Goal: Task Accomplishment & Management: Manage account settings

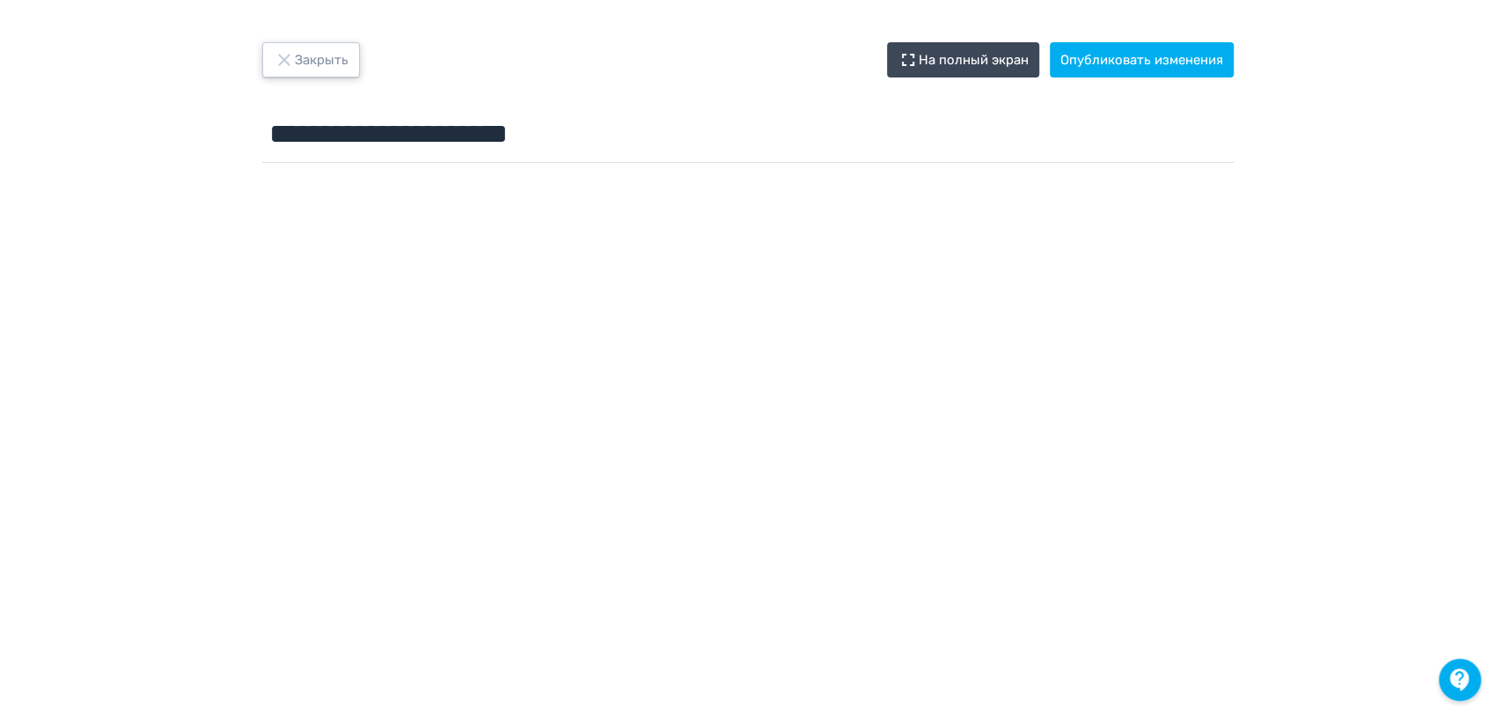
click at [316, 60] on button "Закрыть" at bounding box center [311, 59] width 98 height 35
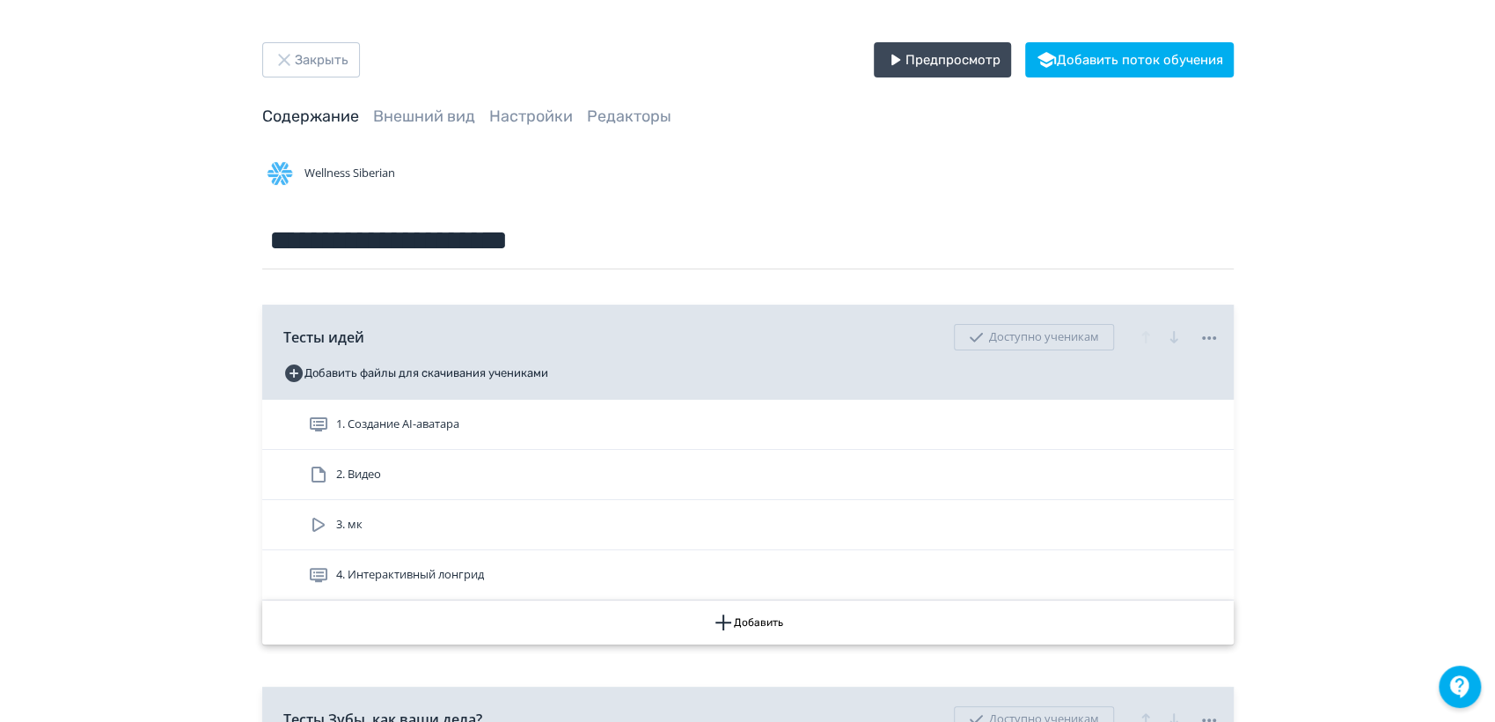
click at [764, 613] on button "Добавить" at bounding box center [748, 622] width 972 height 44
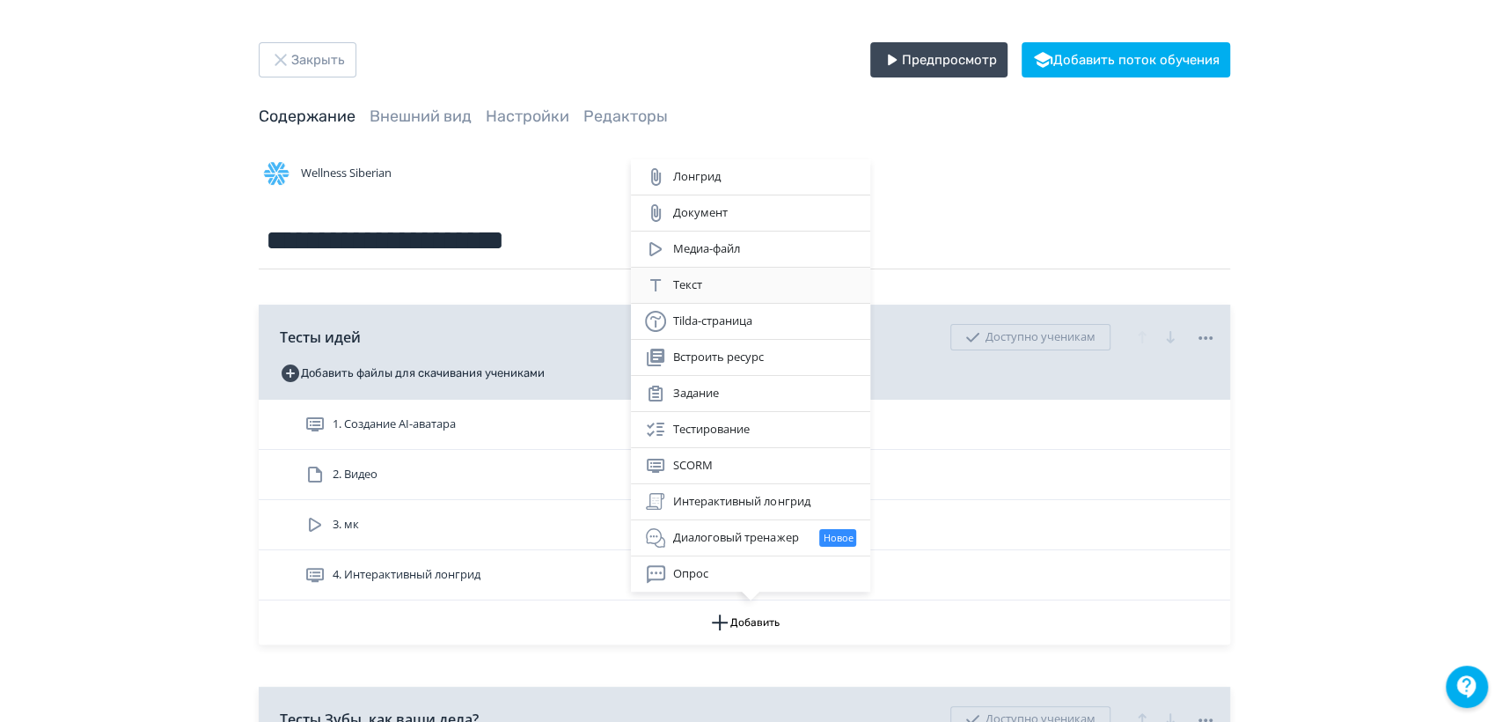
click at [722, 278] on div "Текст" at bounding box center [750, 285] width 211 height 21
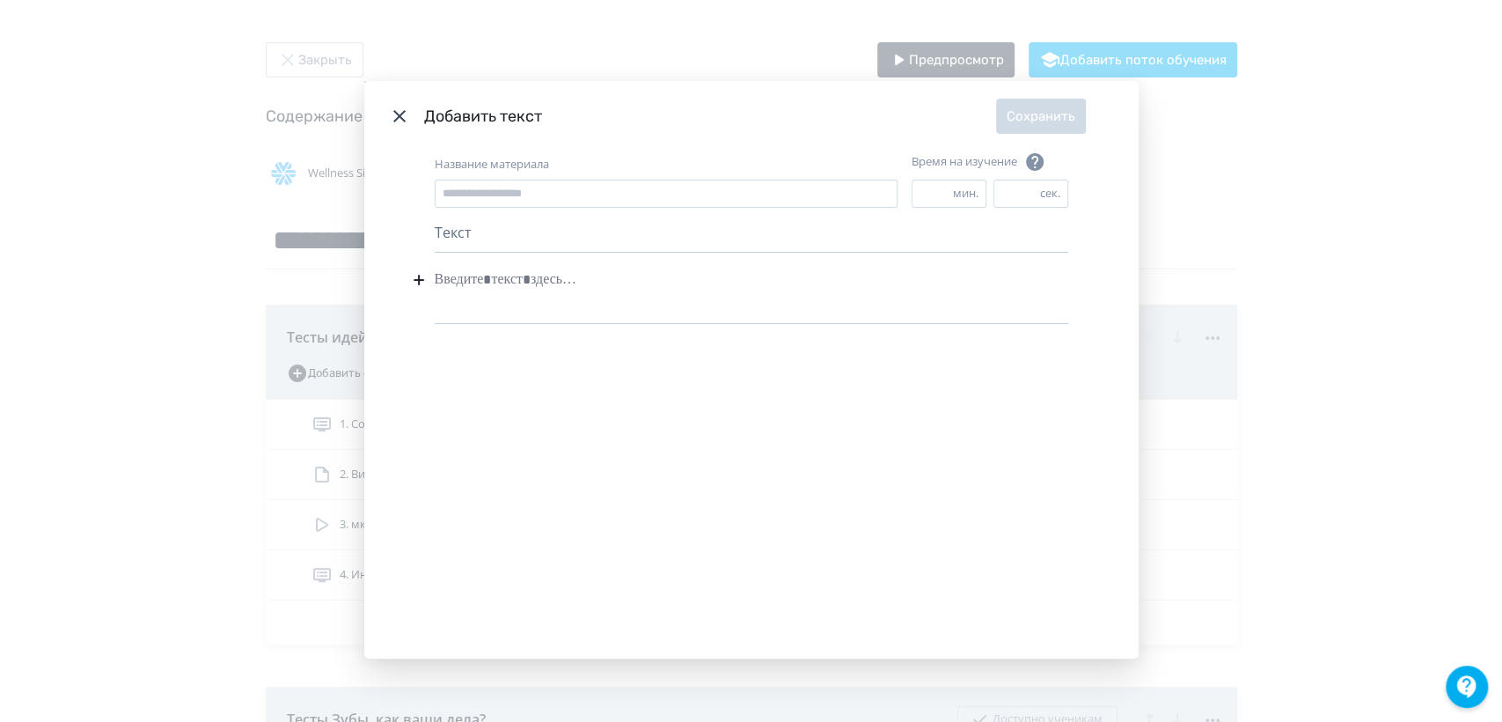
click at [555, 269] on div "Modal" at bounding box center [752, 279] width 634 height 33
click at [411, 275] on icon "Modal" at bounding box center [418, 279] width 21 height 21
drag, startPoint x: 399, startPoint y: 116, endPoint x: 825, endPoint y: 114, distance: 426.0
click at [400, 115] on icon "Modal" at bounding box center [399, 116] width 21 height 21
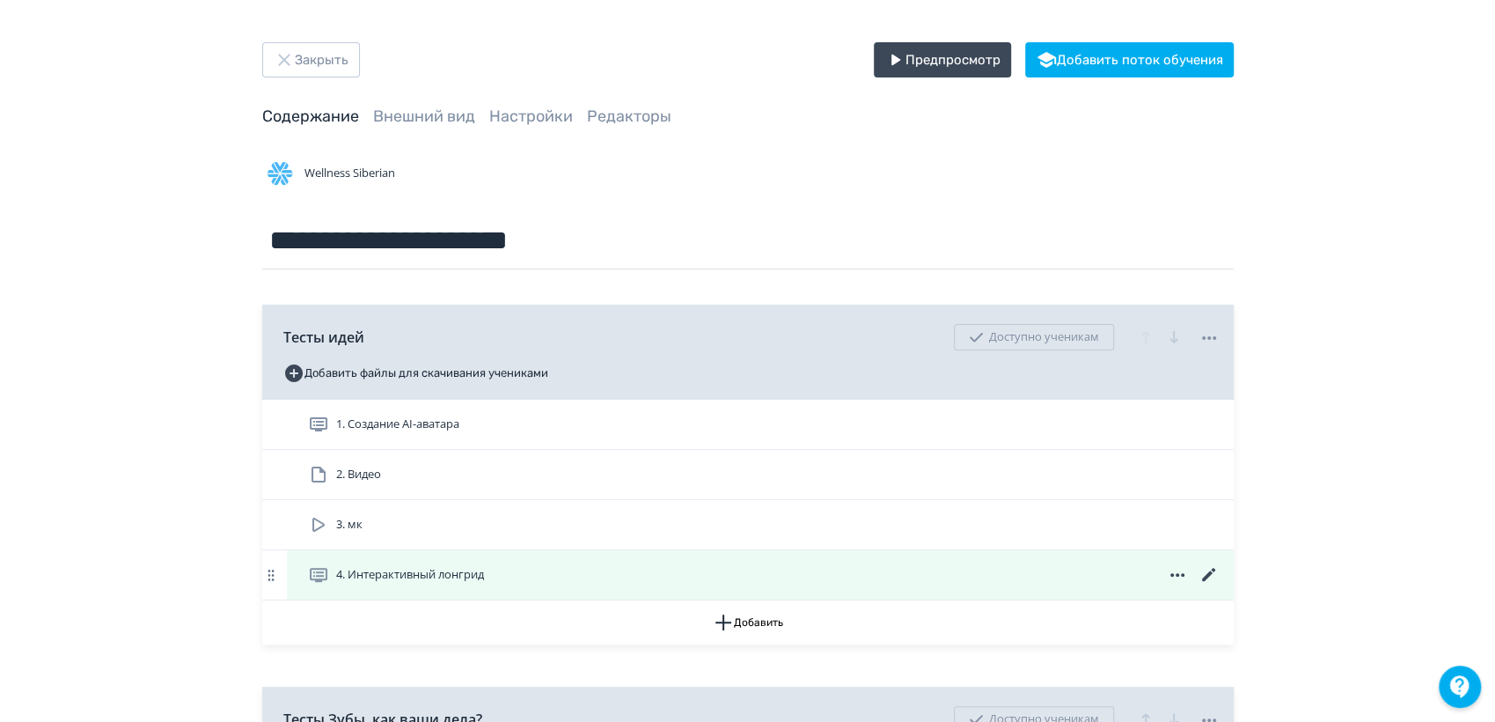
click at [1183, 574] on icon at bounding box center [1177, 575] width 14 height 4
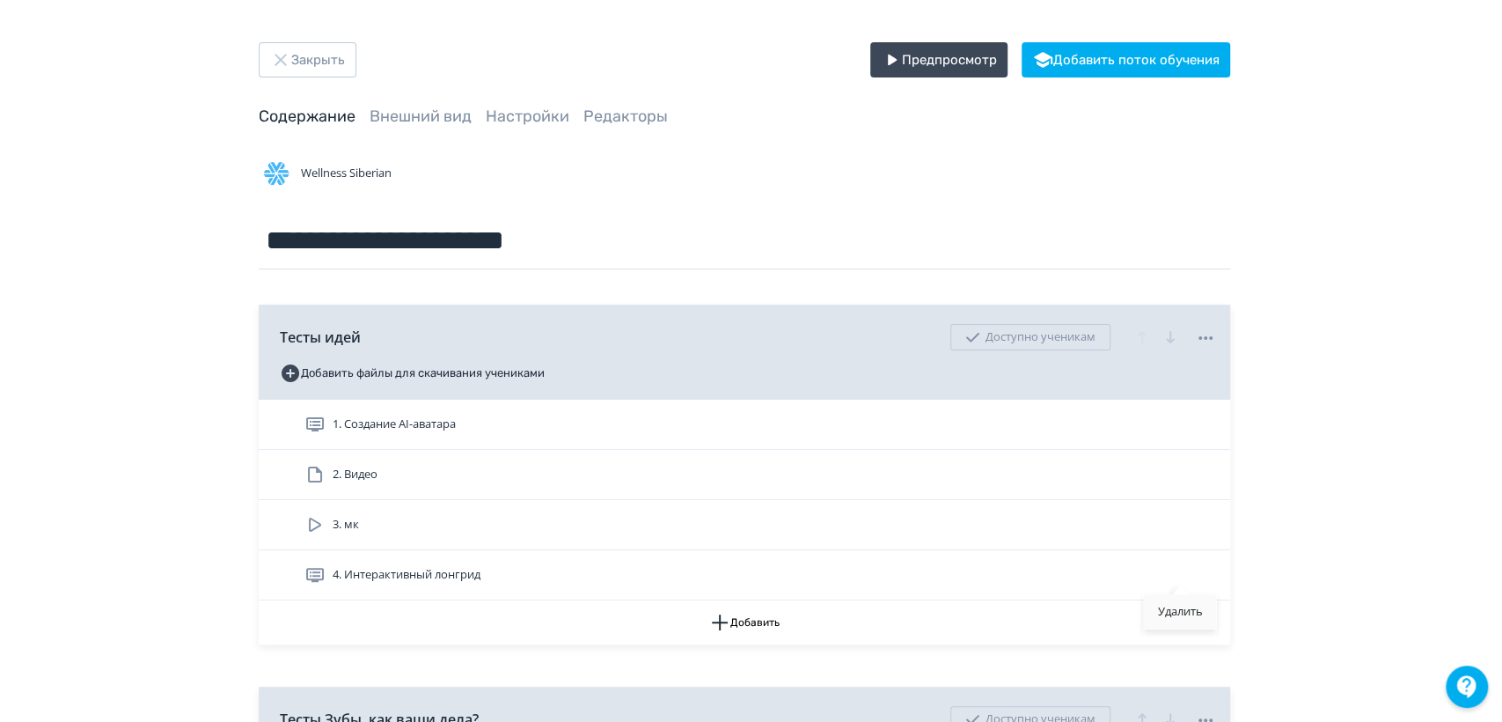
click at [1193, 612] on div "Удалить" at bounding box center [1180, 611] width 73 height 35
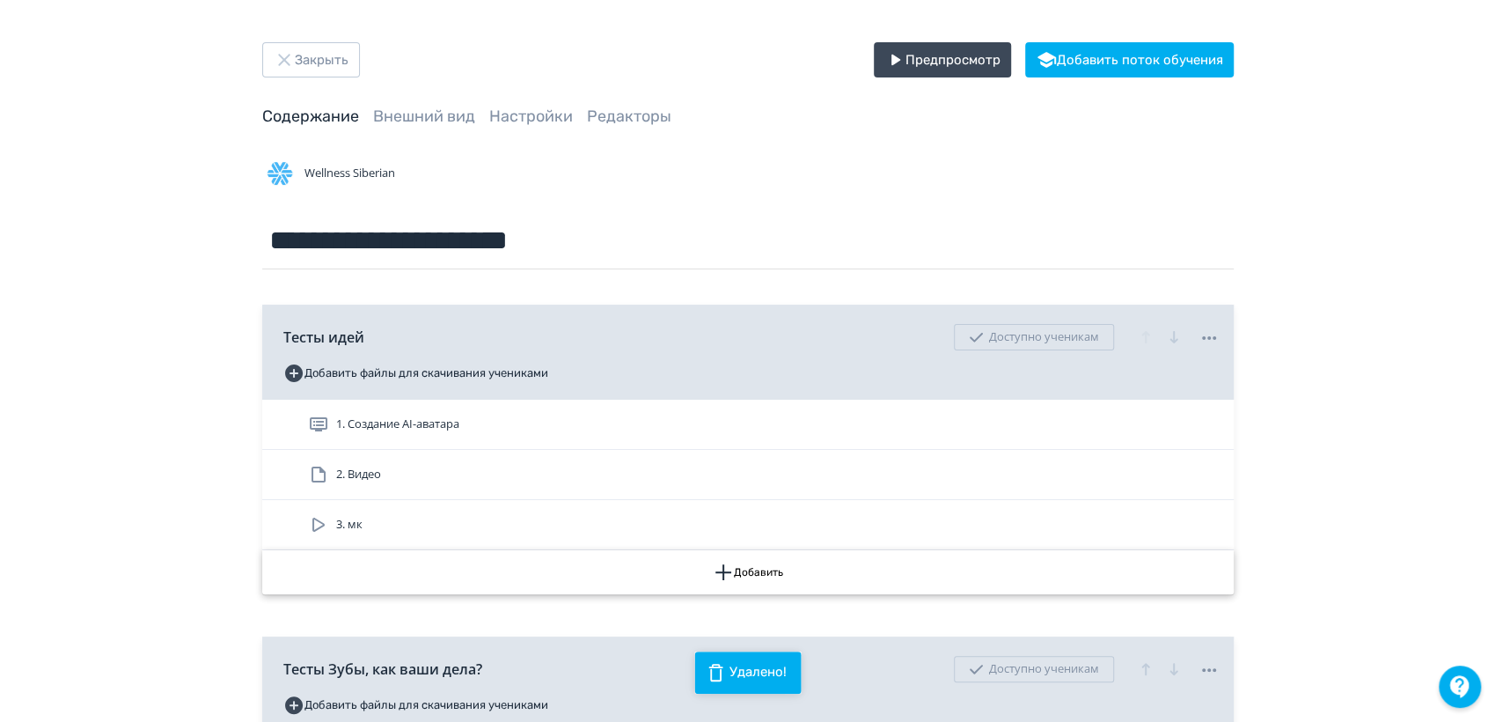
click at [787, 571] on button "Добавить" at bounding box center [748, 572] width 972 height 44
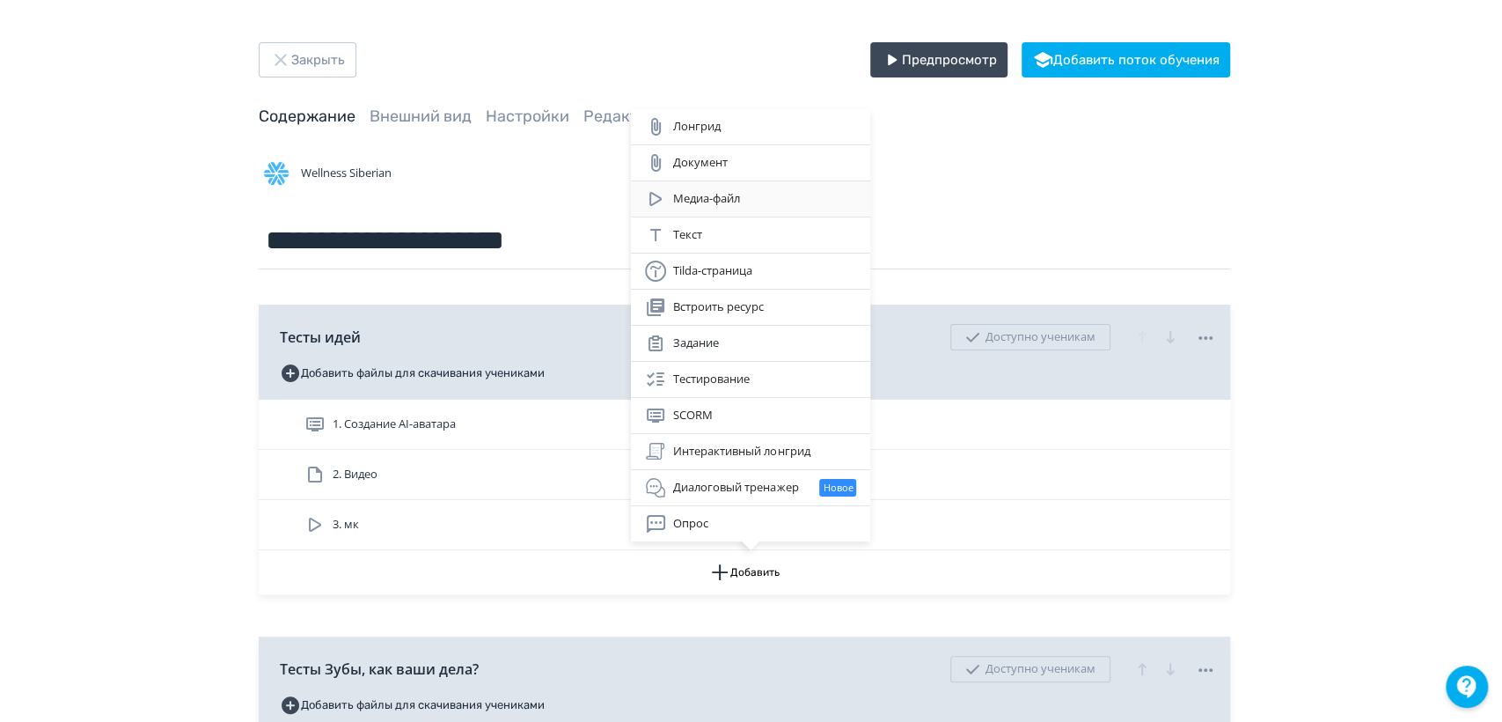
click at [682, 199] on div "Медиа-файл" at bounding box center [750, 198] width 211 height 21
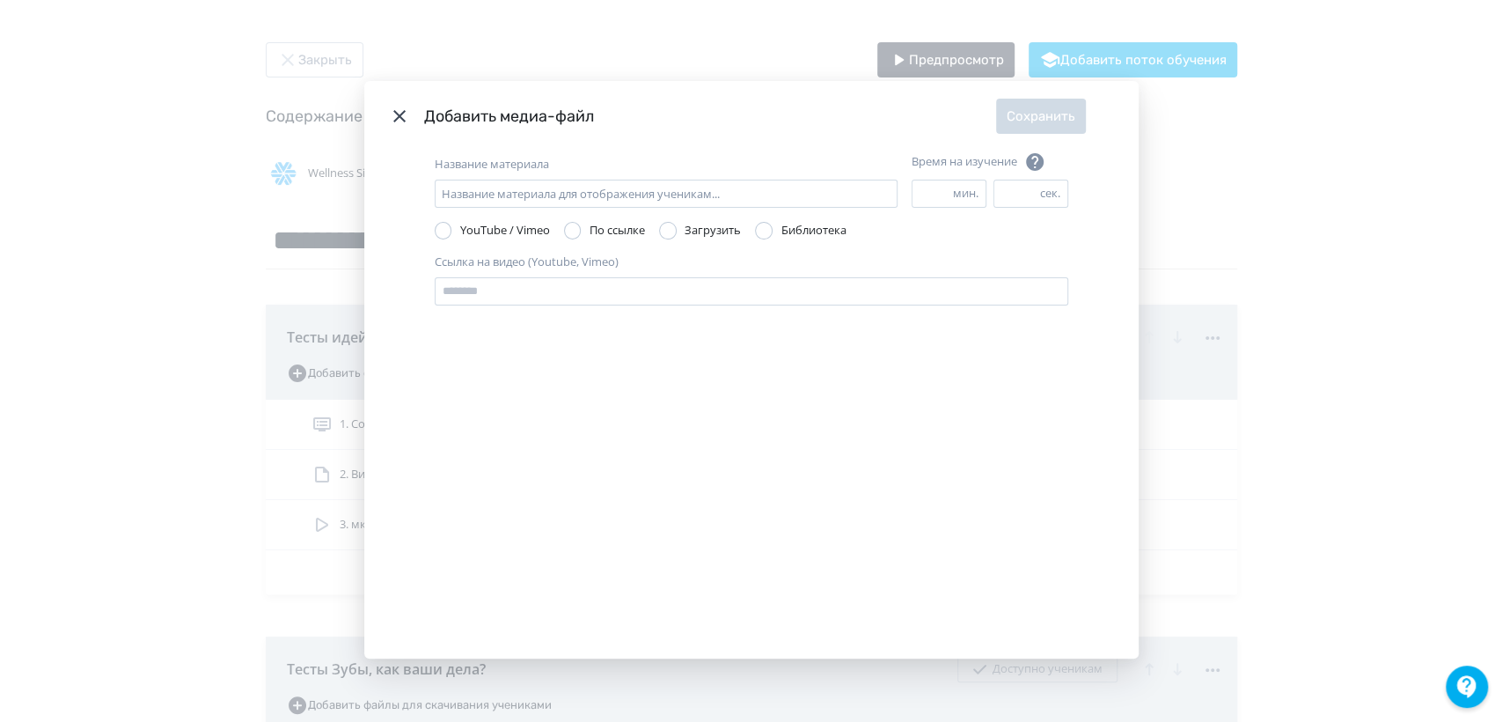
click at [397, 108] on icon "Modal" at bounding box center [399, 116] width 21 height 21
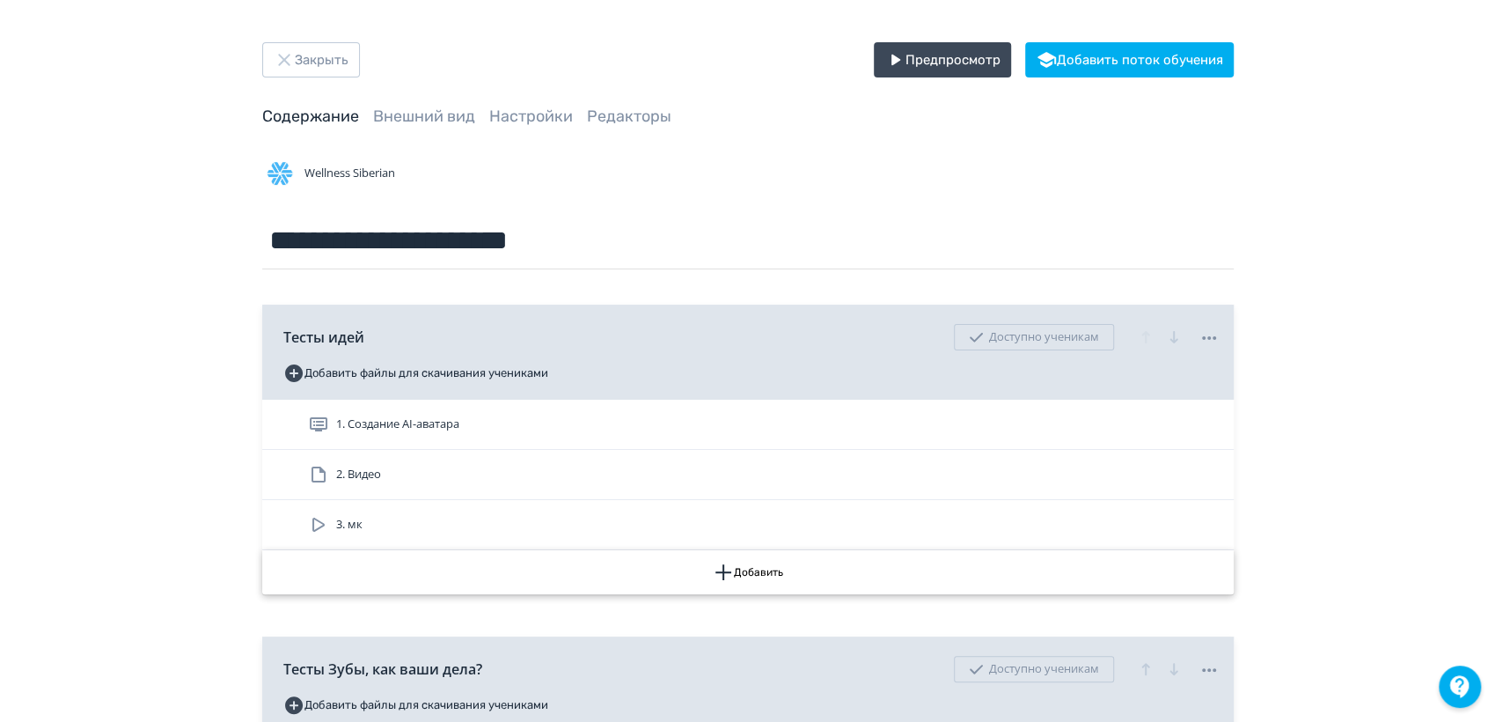
click at [759, 564] on button "Добавить" at bounding box center [748, 572] width 972 height 44
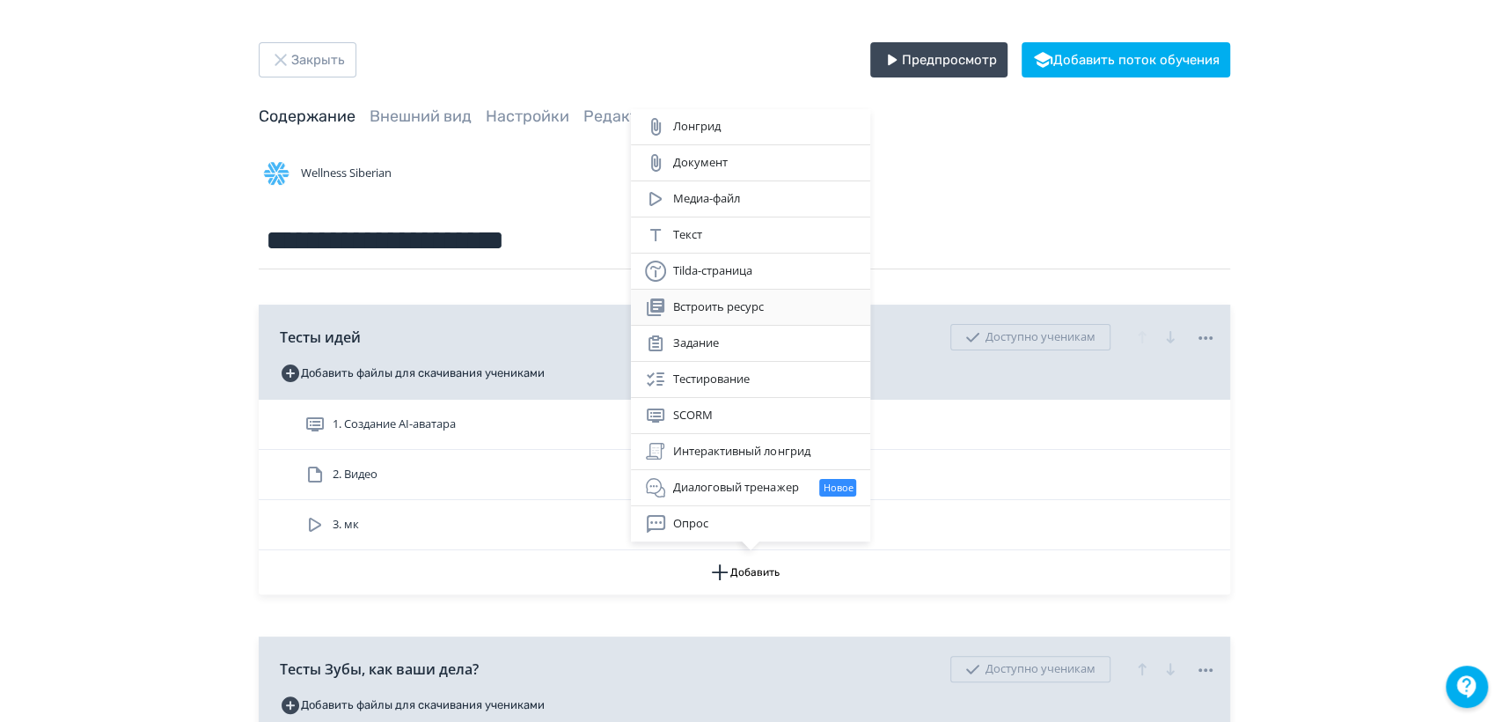
click at [749, 310] on div "Встроить ресурс" at bounding box center [750, 307] width 211 height 21
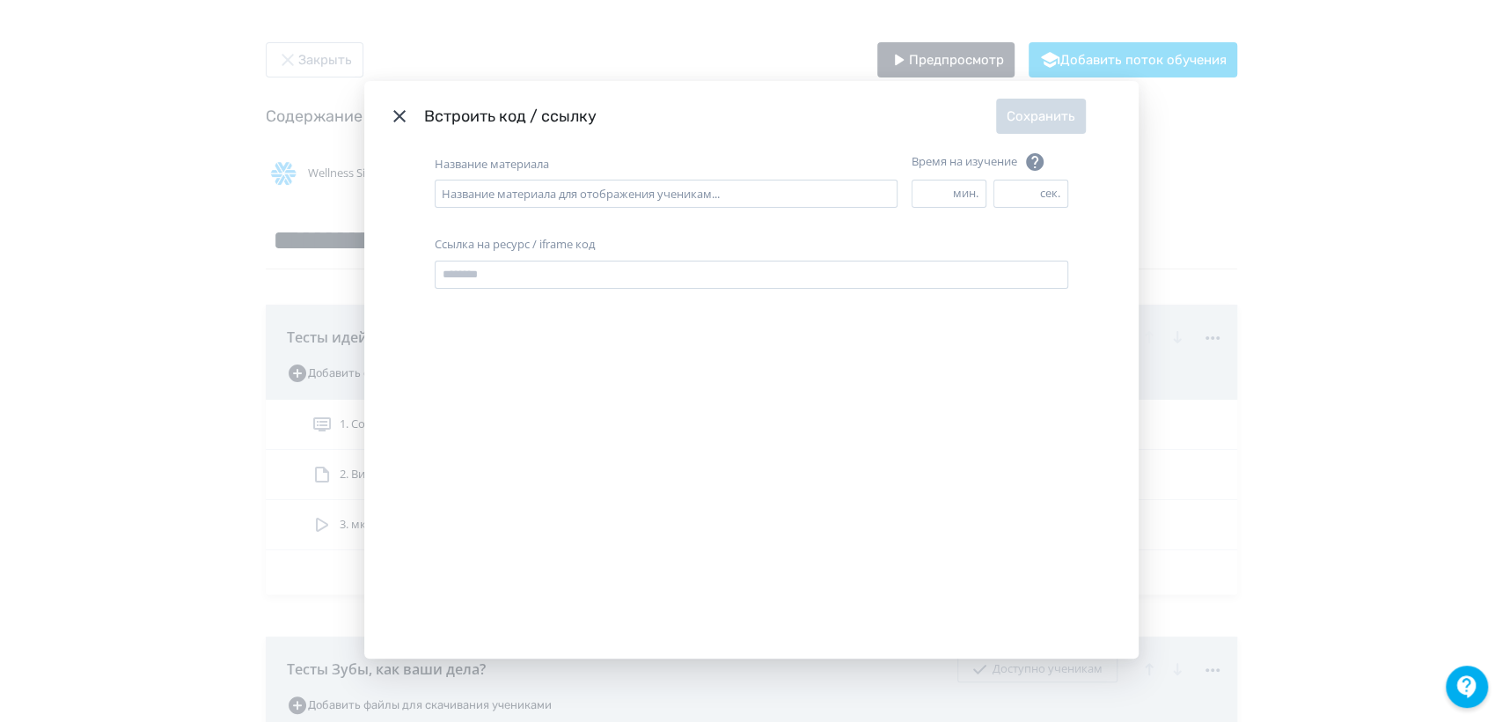
click at [394, 110] on icon "Modal" at bounding box center [399, 116] width 21 height 21
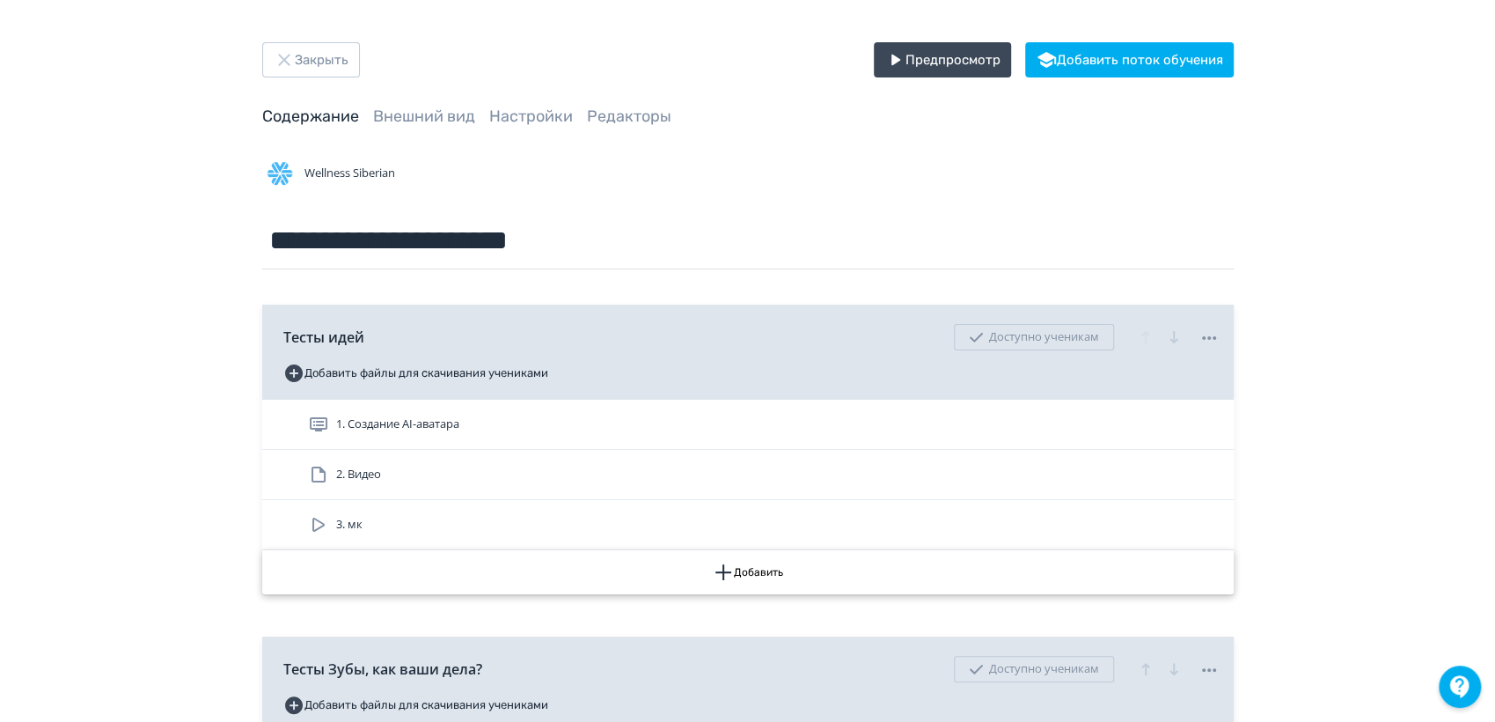
click at [736, 577] on button "Добавить" at bounding box center [748, 572] width 972 height 44
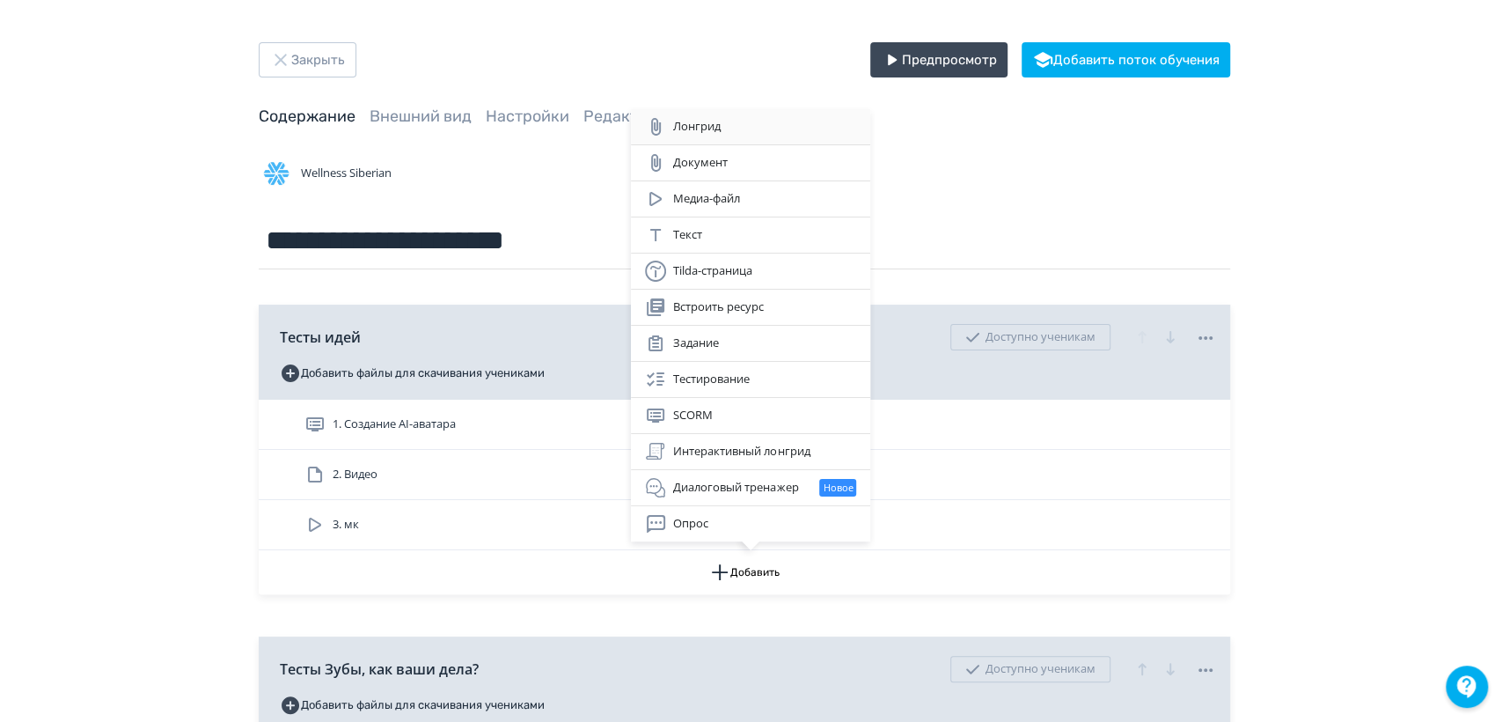
click at [698, 121] on div "Лонгрид" at bounding box center [750, 126] width 211 height 21
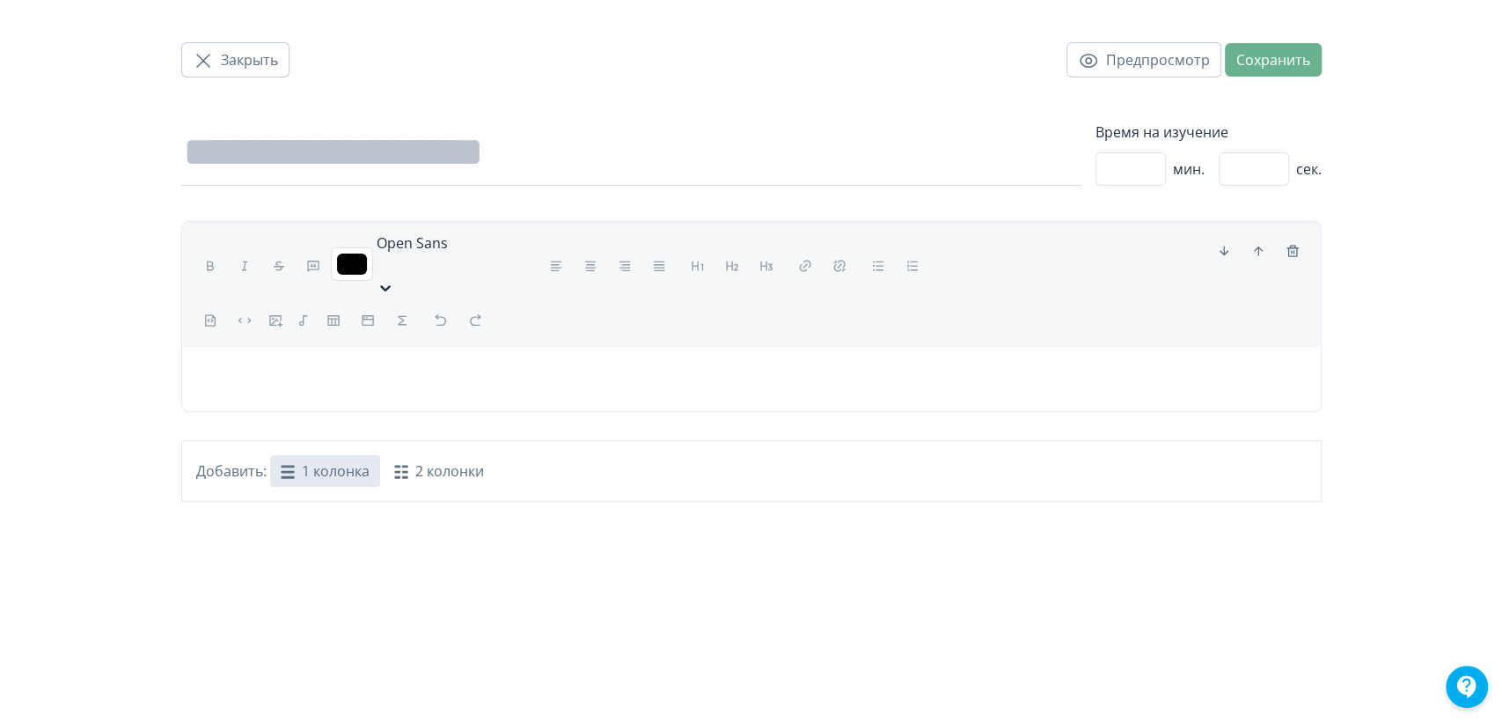
click at [333, 455] on button "1 колонка" at bounding box center [325, 471] width 110 height 32
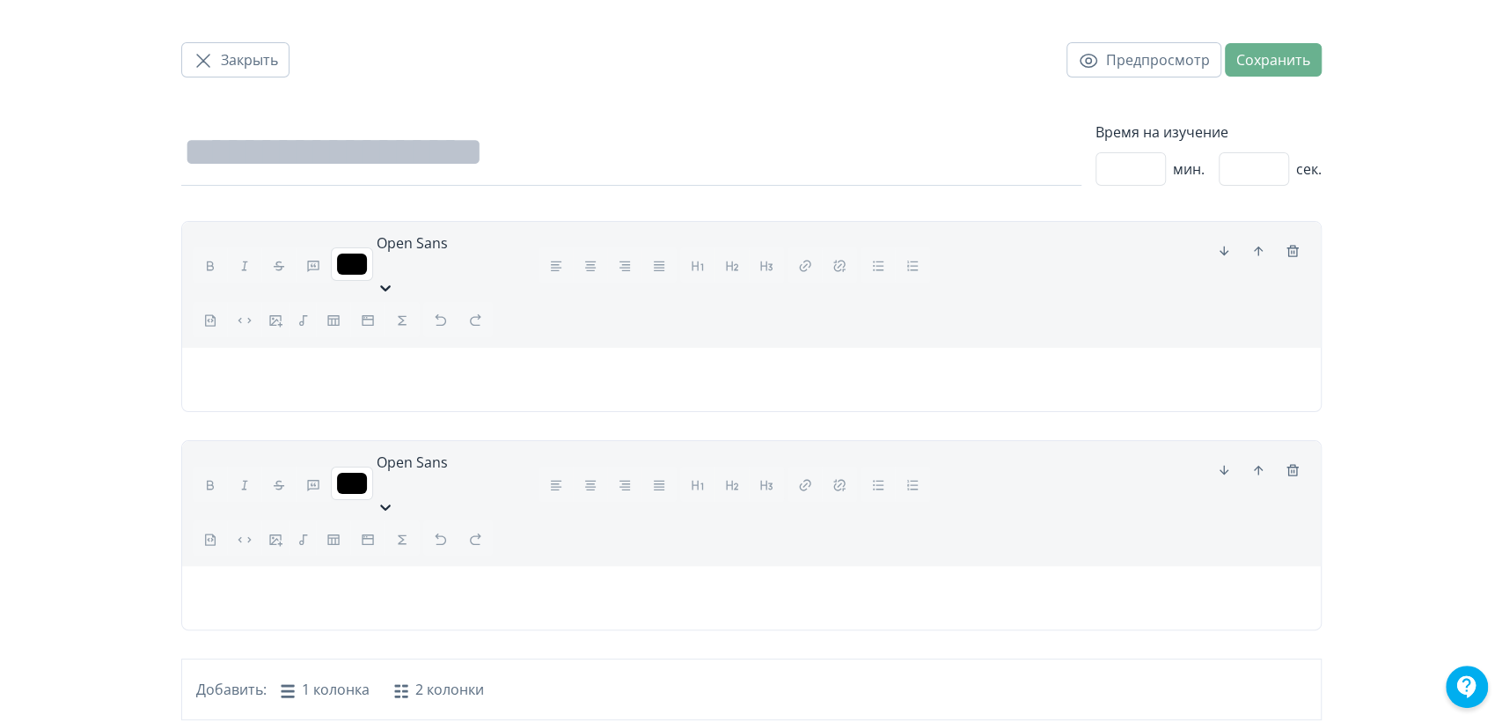
click at [302, 520] on div at bounding box center [306, 537] width 227 height 35
click at [296, 520] on div at bounding box center [306, 537] width 227 height 35
click at [290, 566] on div at bounding box center [751, 597] width 1139 height 63
click at [288, 580] on p at bounding box center [751, 590] width 1111 height 21
click at [299, 533] on icon "button" at bounding box center [303, 540] width 14 height 14
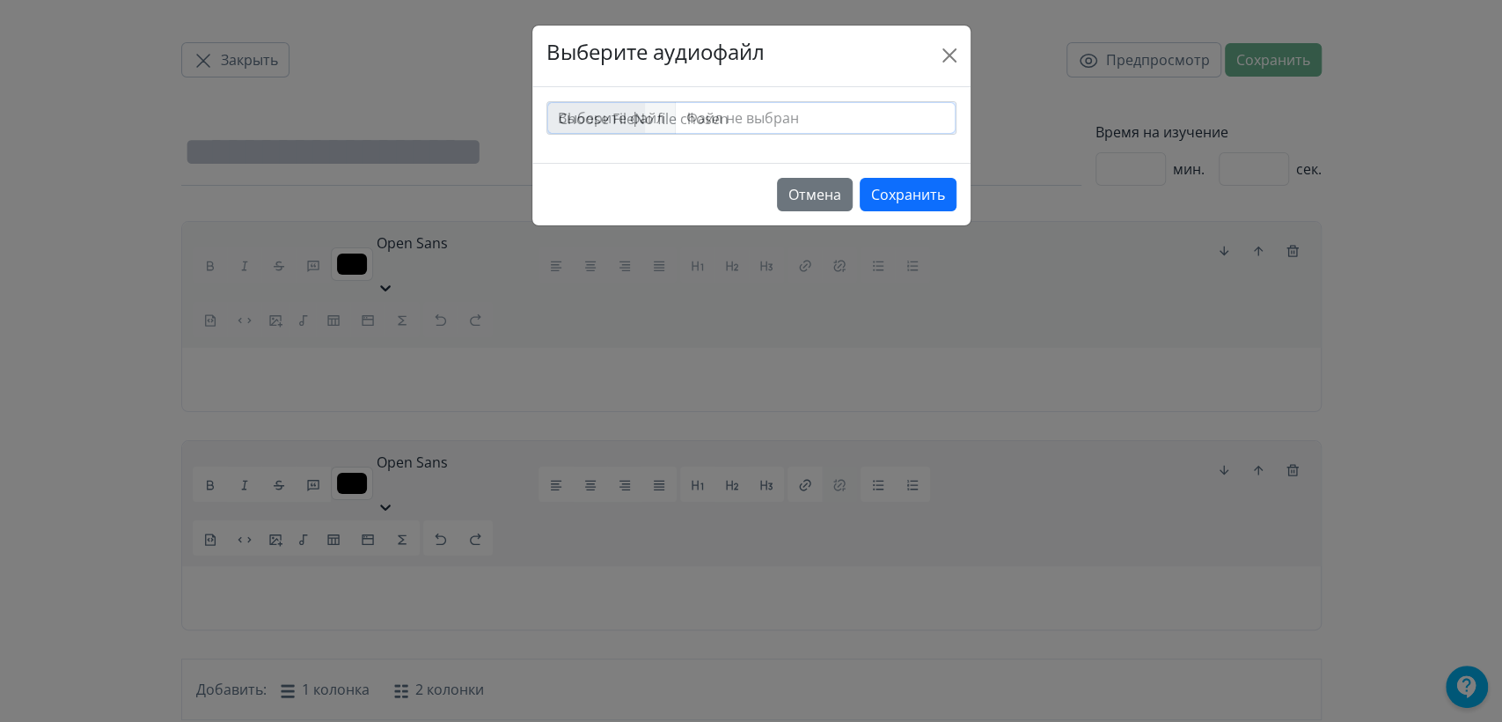
drag, startPoint x: 590, startPoint y: 129, endPoint x: 591, endPoint y: 118, distance: 10.7
click at [591, 120] on input "file" at bounding box center [751, 118] width 408 height 32
type input "**********"
click at [922, 187] on button "Сохранить" at bounding box center [908, 194] width 97 height 33
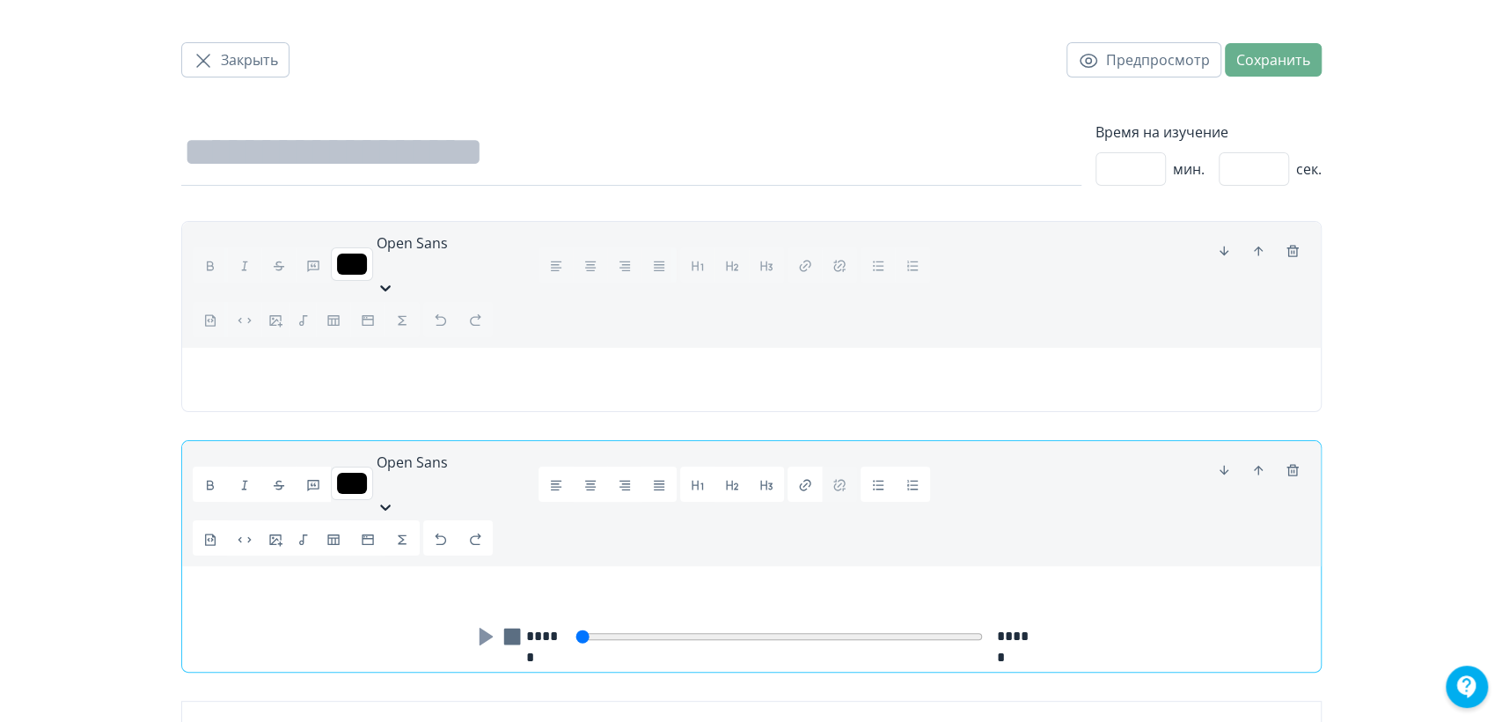
click at [486, 628] on icon at bounding box center [485, 637] width 13 height 18
click at [479, 628] on icon at bounding box center [484, 636] width 14 height 17
type input "*"
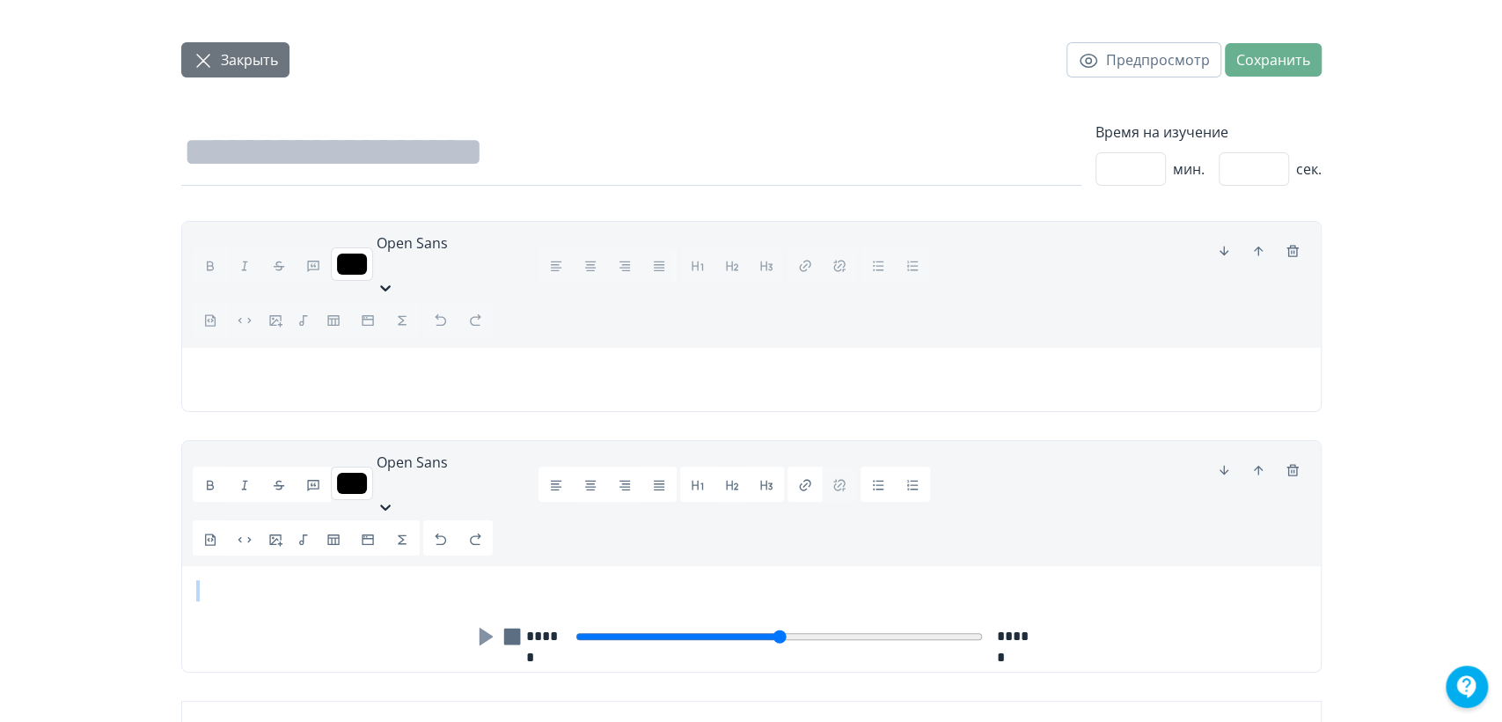
click at [274, 60] on span "Закрыть" at bounding box center [249, 59] width 57 height 21
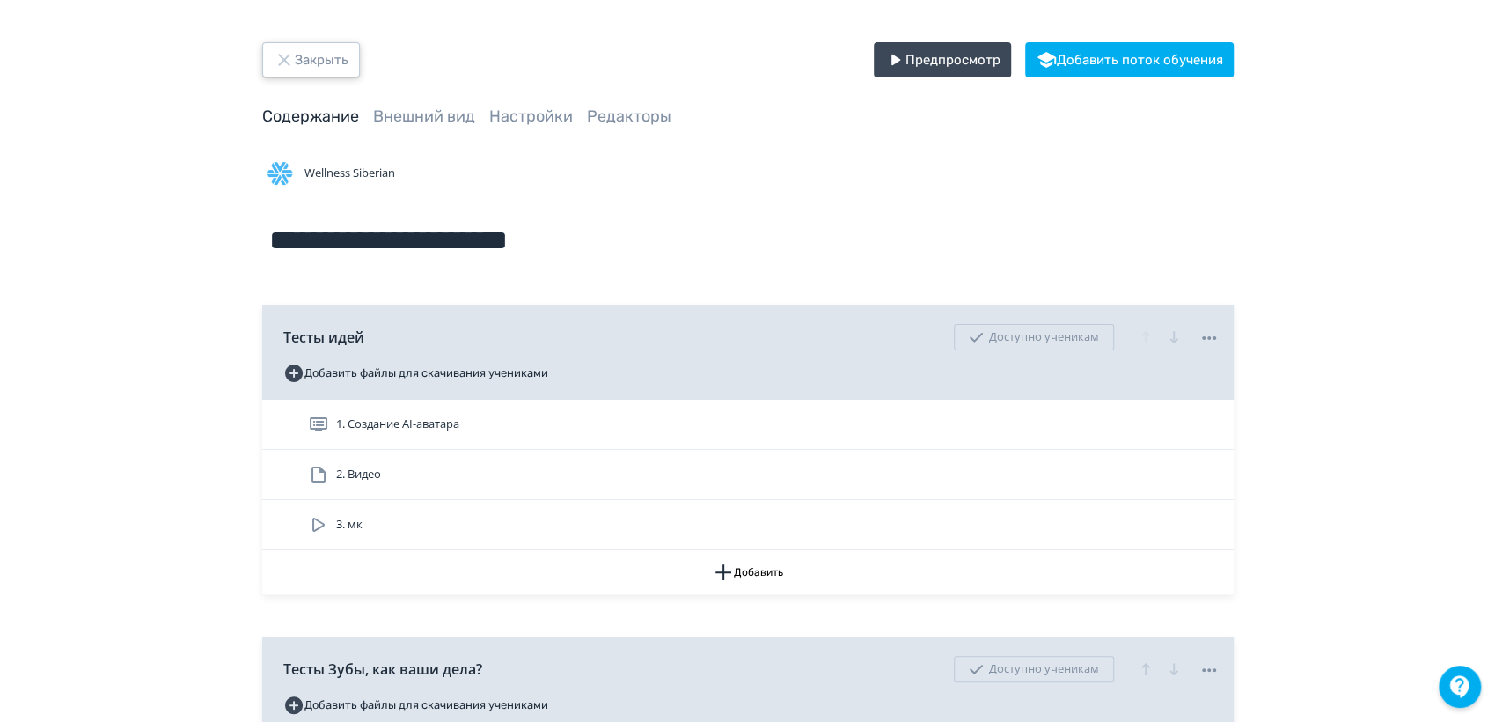
click at [327, 51] on button "Закрыть" at bounding box center [311, 59] width 98 height 35
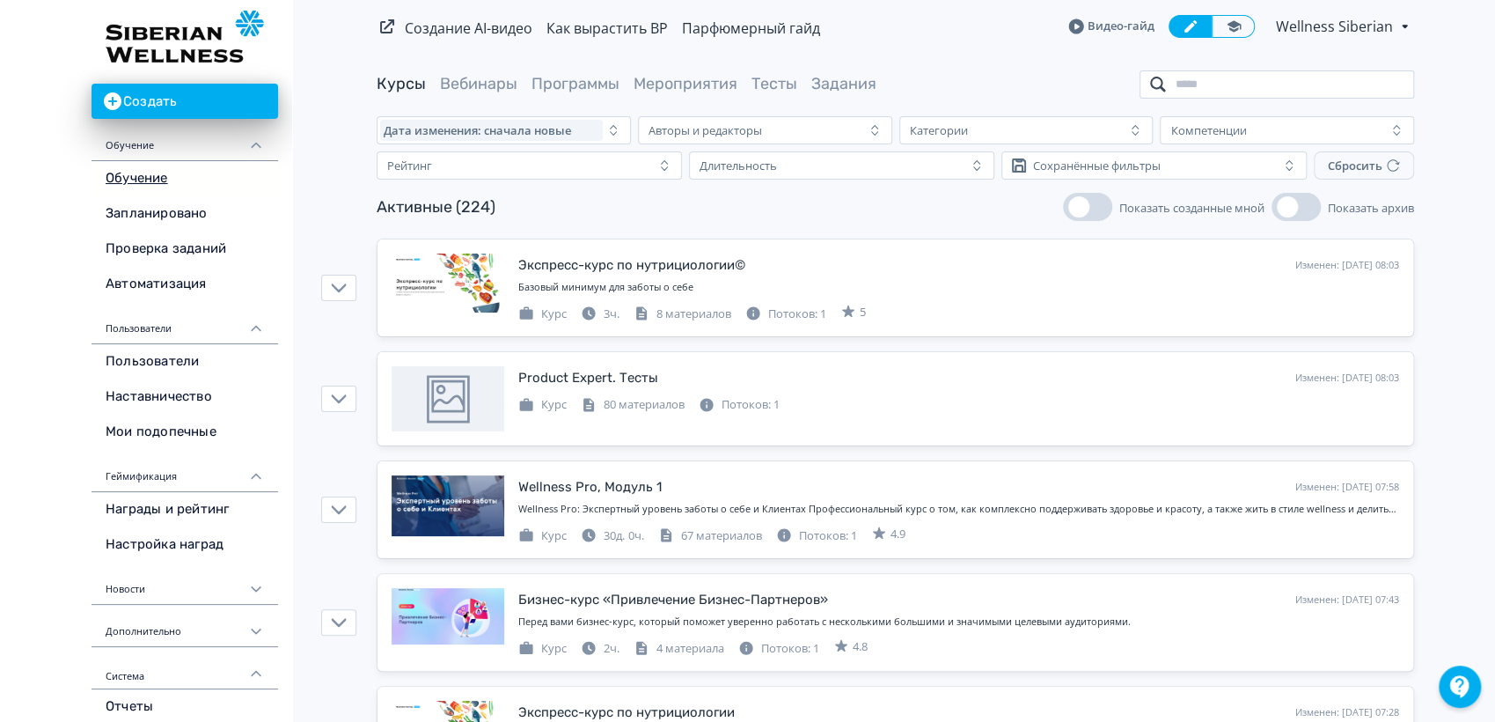
click at [1250, 82] on input "search" at bounding box center [1277, 84] width 275 height 28
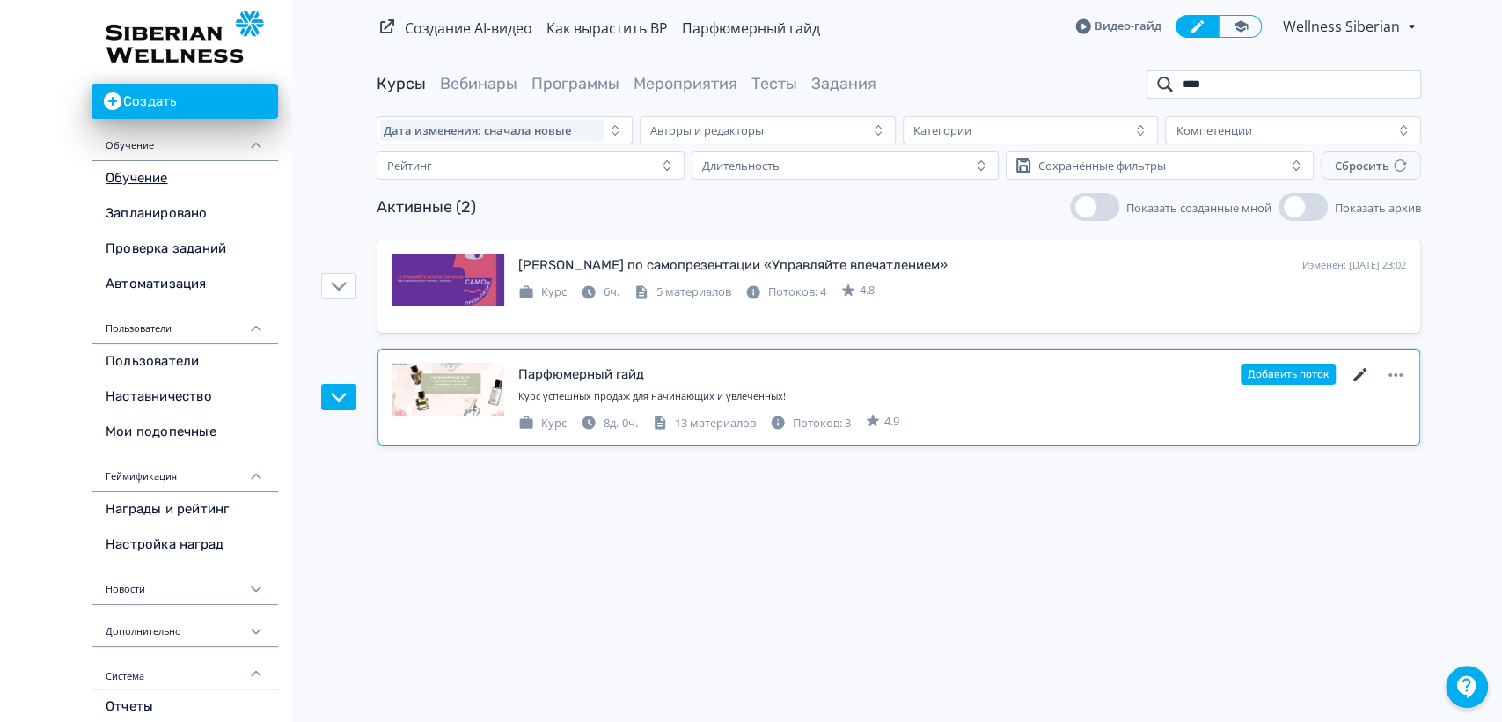
type input "****"
click at [1357, 373] on icon at bounding box center [1360, 374] width 21 height 21
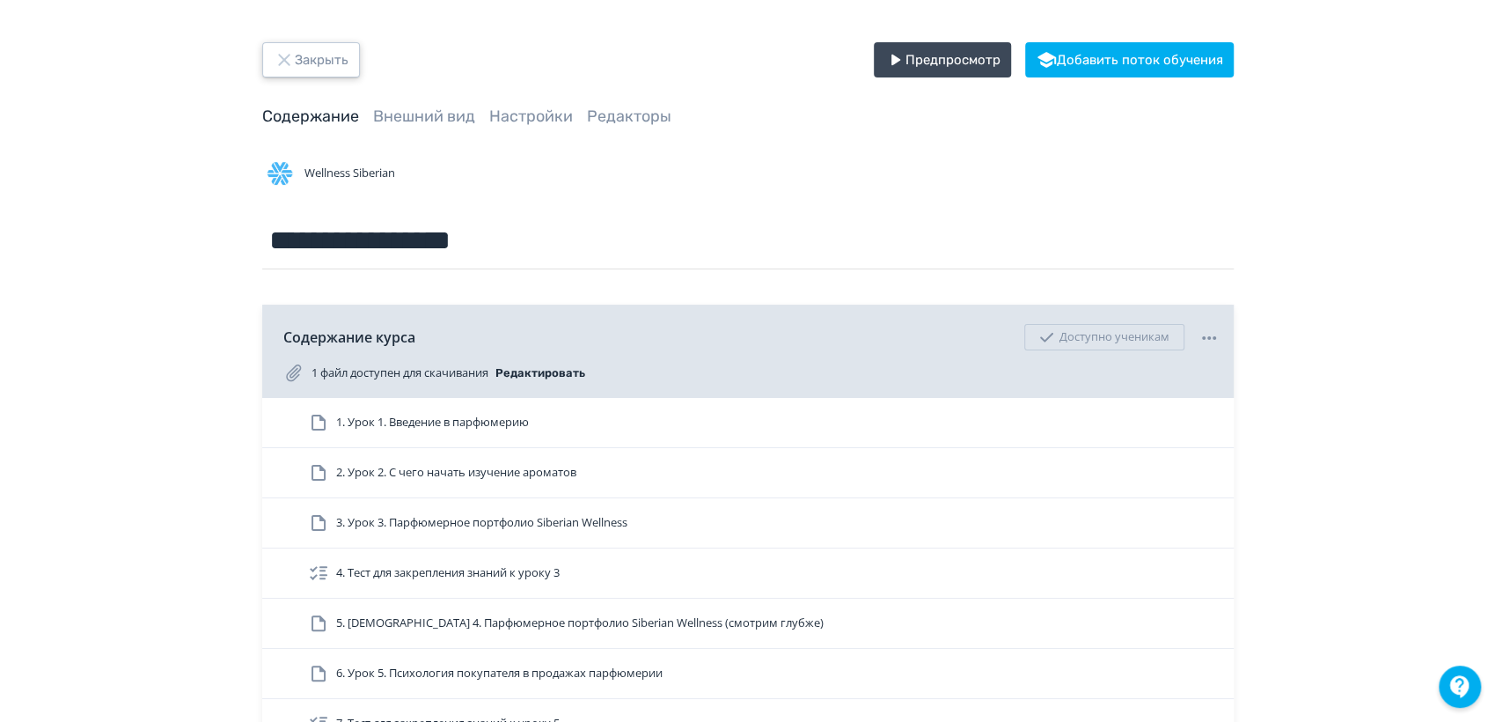
click at [317, 47] on button "Закрыть" at bounding box center [311, 59] width 98 height 35
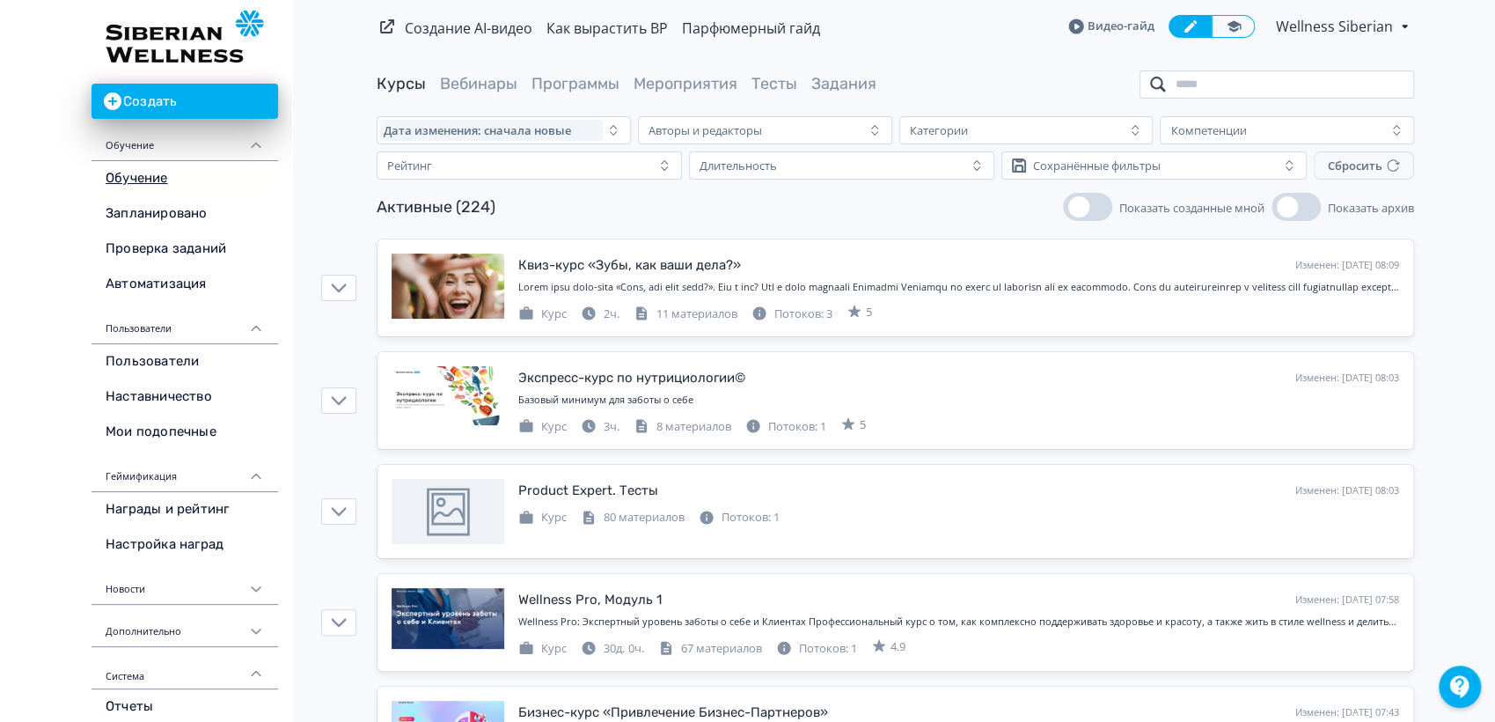
click at [1285, 84] on input "search" at bounding box center [1277, 84] width 275 height 28
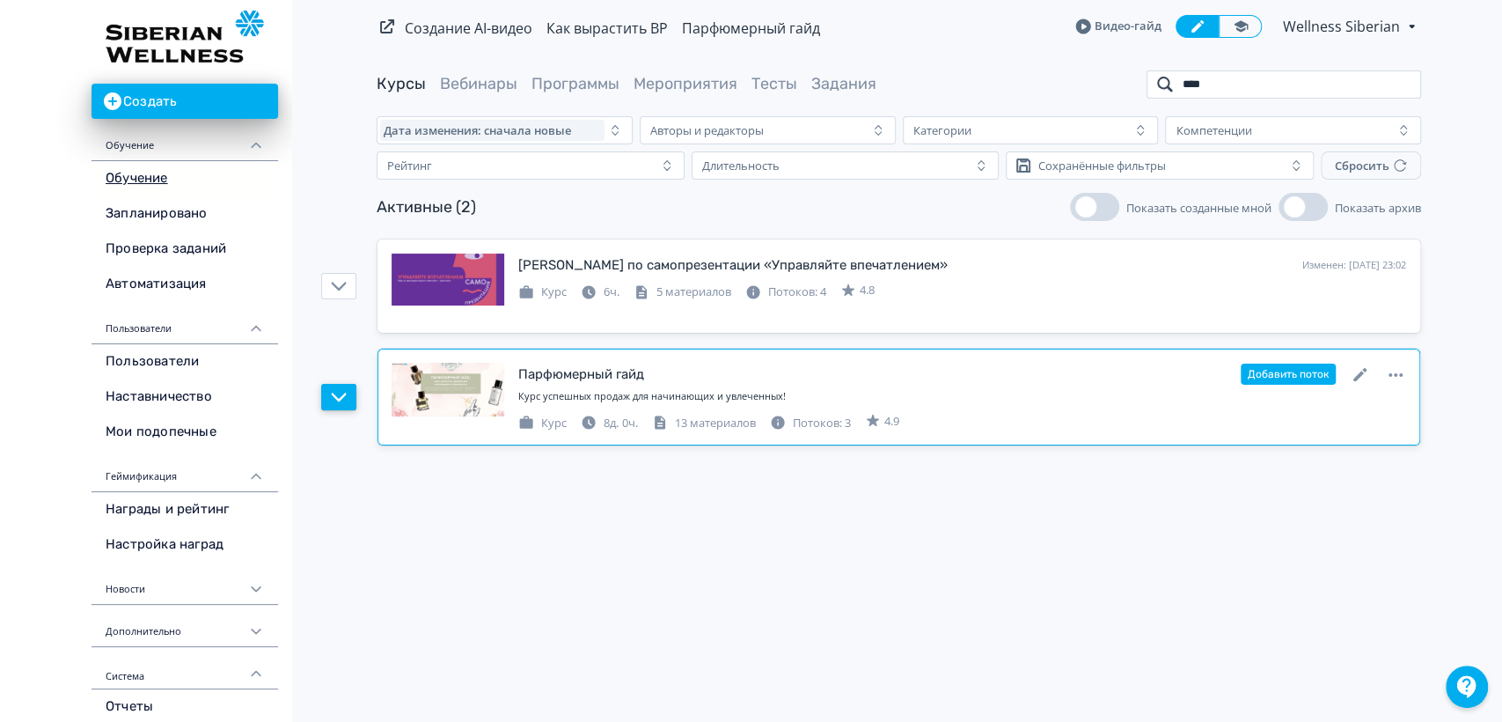
type input "****"
click at [344, 403] on icon "button" at bounding box center [339, 397] width 16 height 16
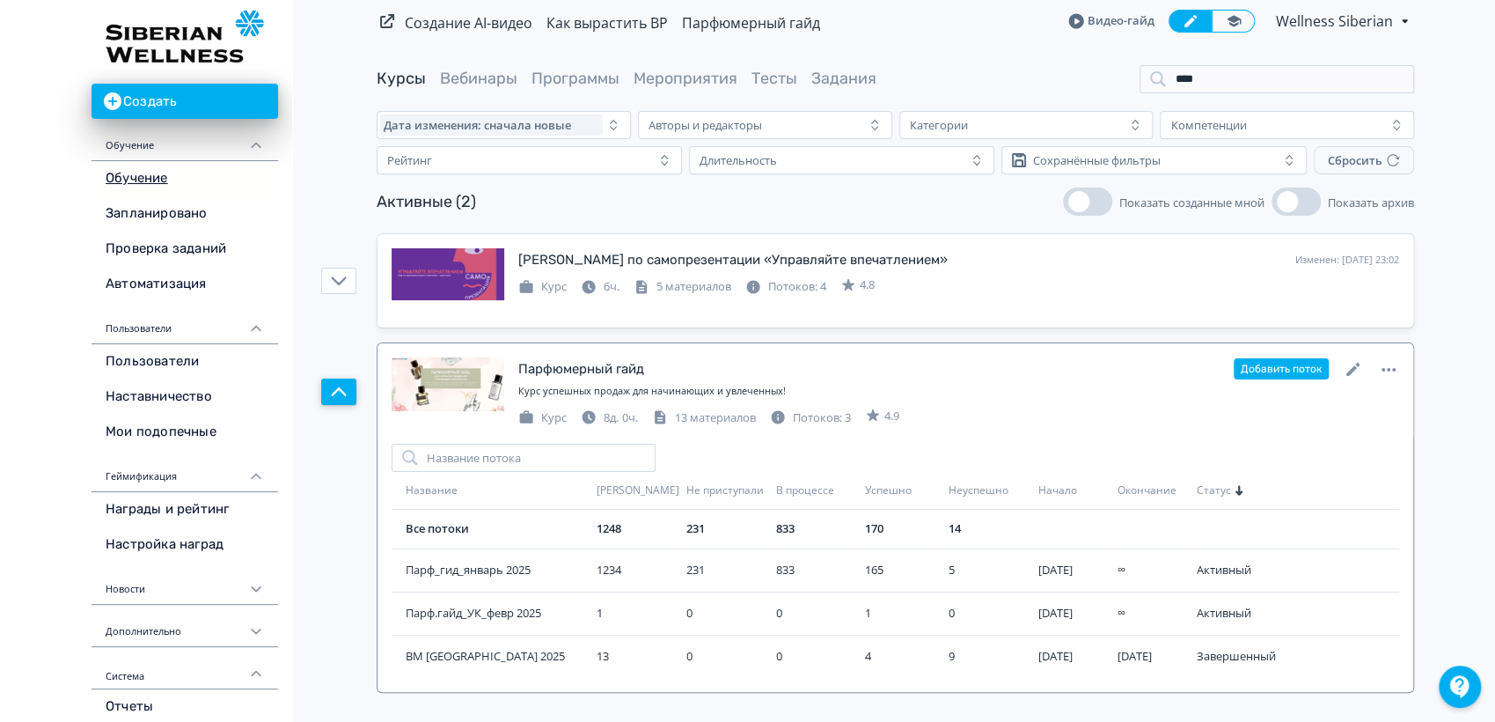
scroll to position [7, 0]
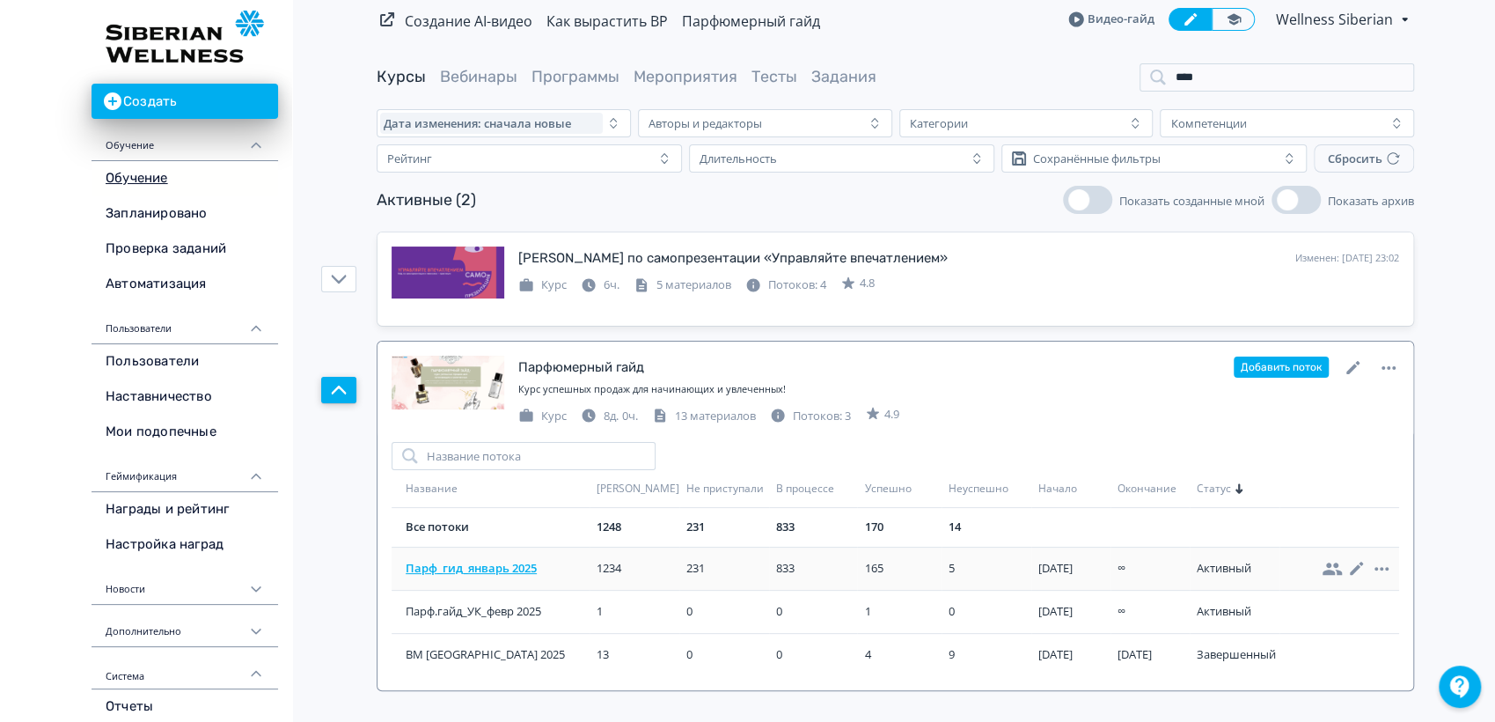
click at [490, 565] on span "Парф_гид_январь 2025" at bounding box center [498, 569] width 184 height 18
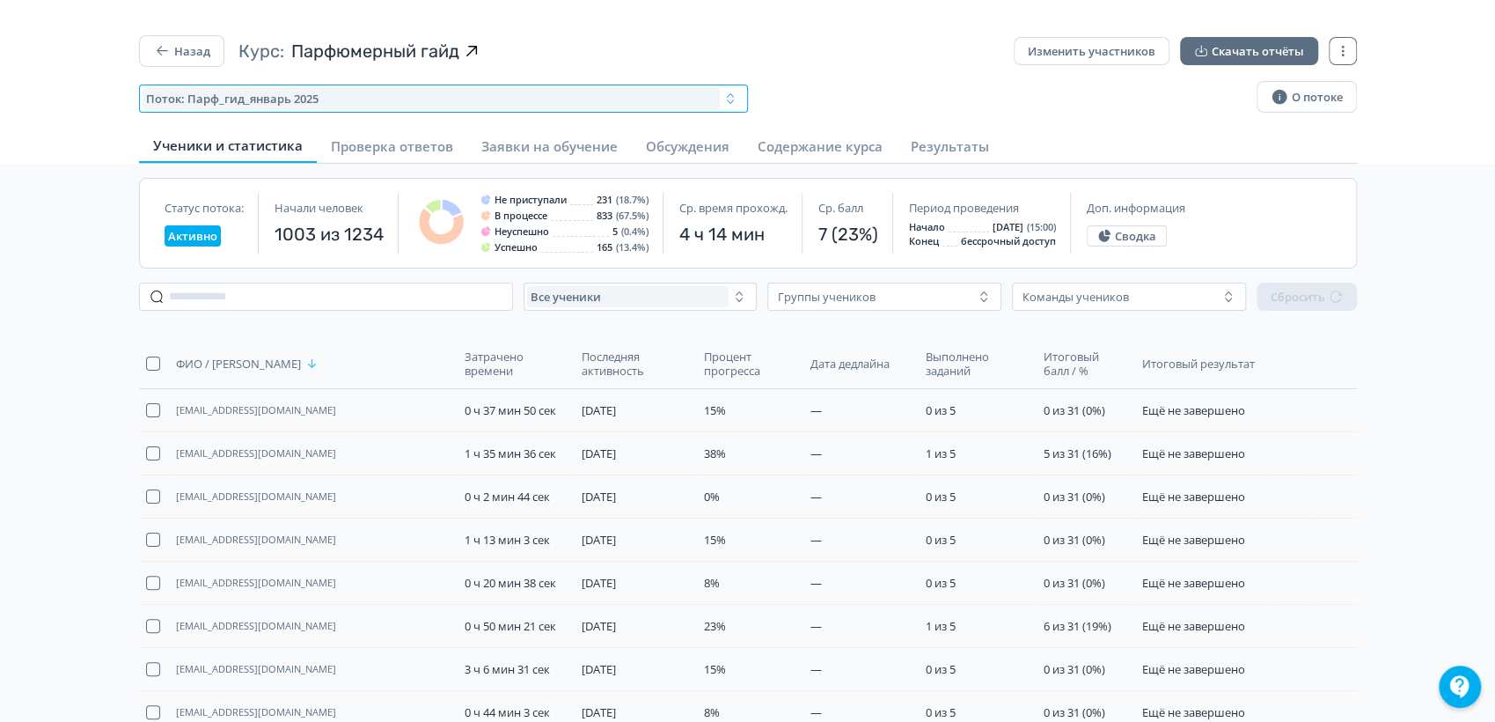
click at [725, 101] on icon "button" at bounding box center [731, 99] width 14 height 14
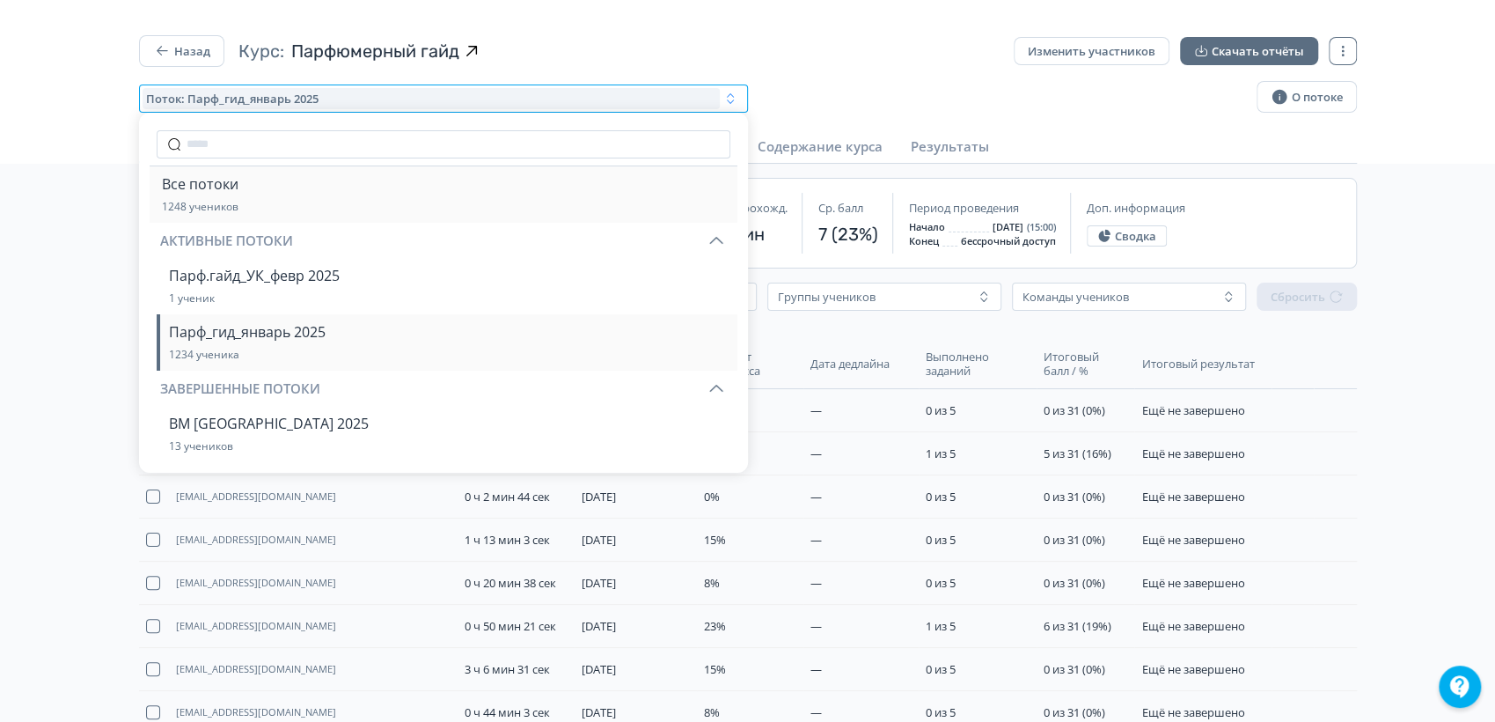
drag, startPoint x: 204, startPoint y: 183, endPoint x: 509, endPoint y: 183, distance: 304.5
click at [204, 182] on span "Все потоки" at bounding box center [200, 183] width 77 height 21
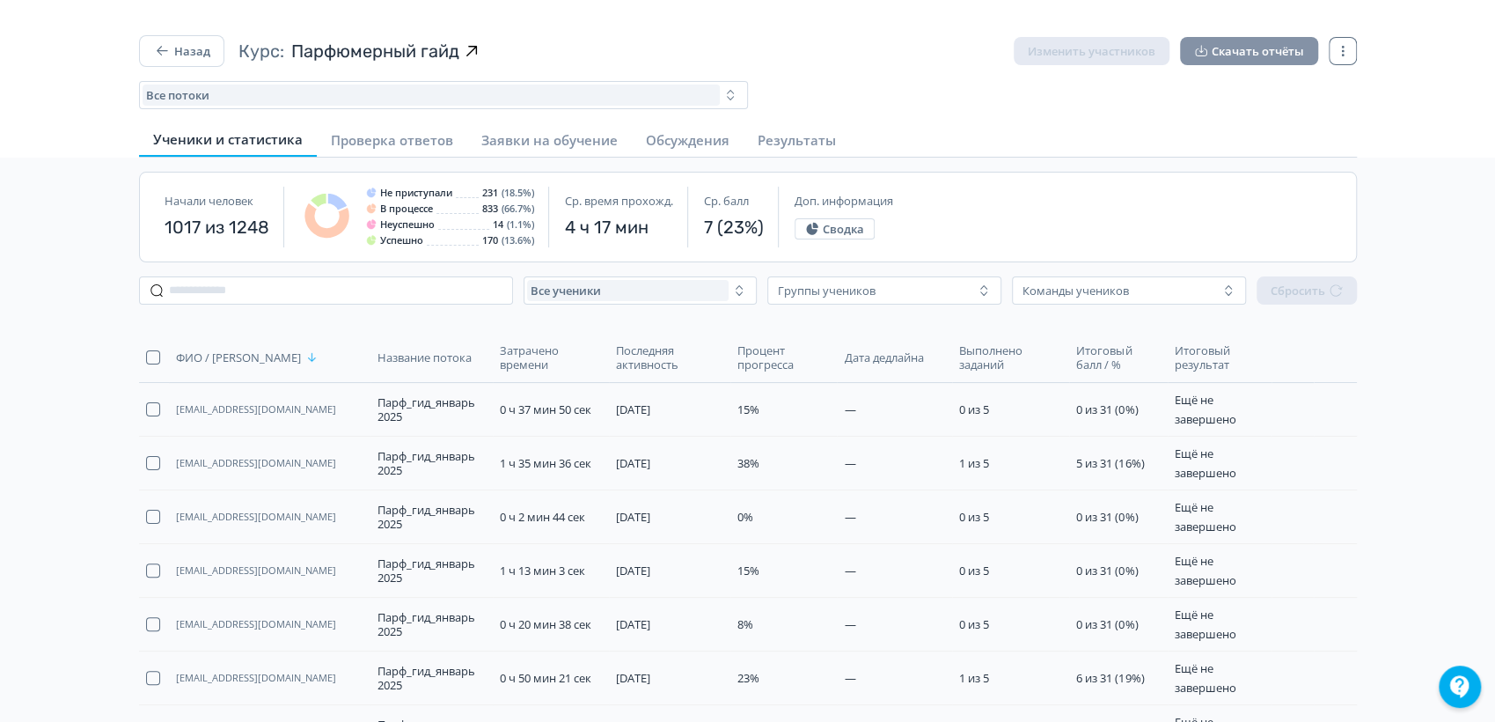
click at [1232, 44] on button "Скачать отчёты" at bounding box center [1249, 51] width 138 height 28
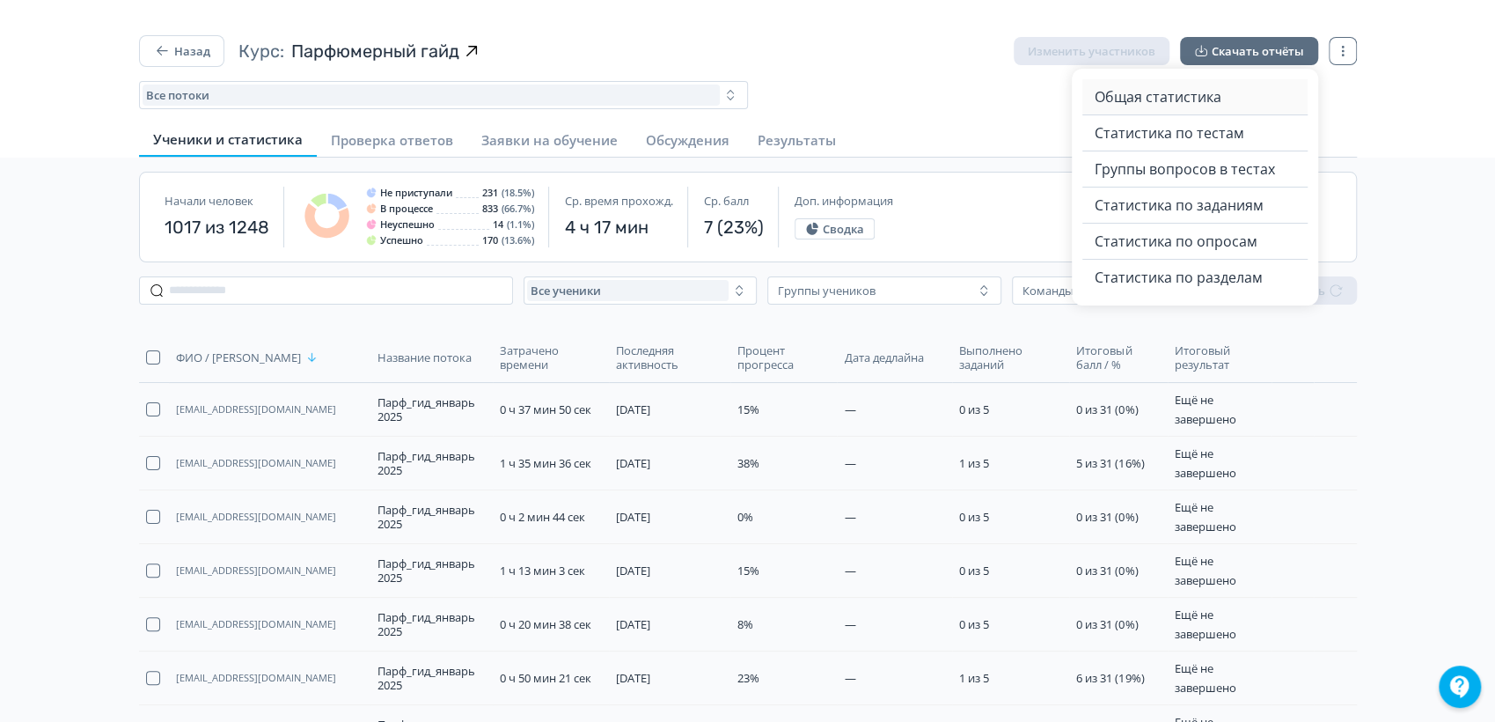
click at [1173, 96] on span "Общая статистика" at bounding box center [1158, 96] width 127 height 21
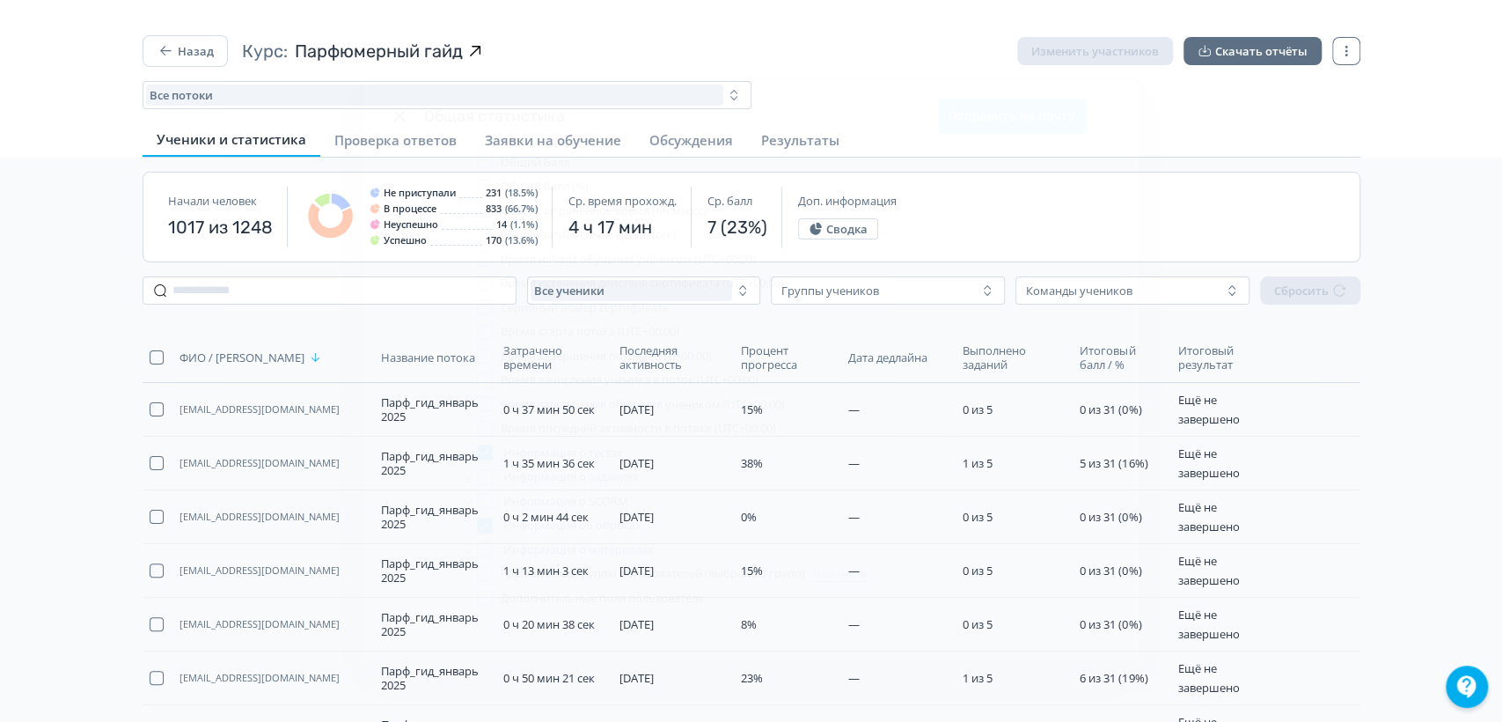
scroll to position [253, 0]
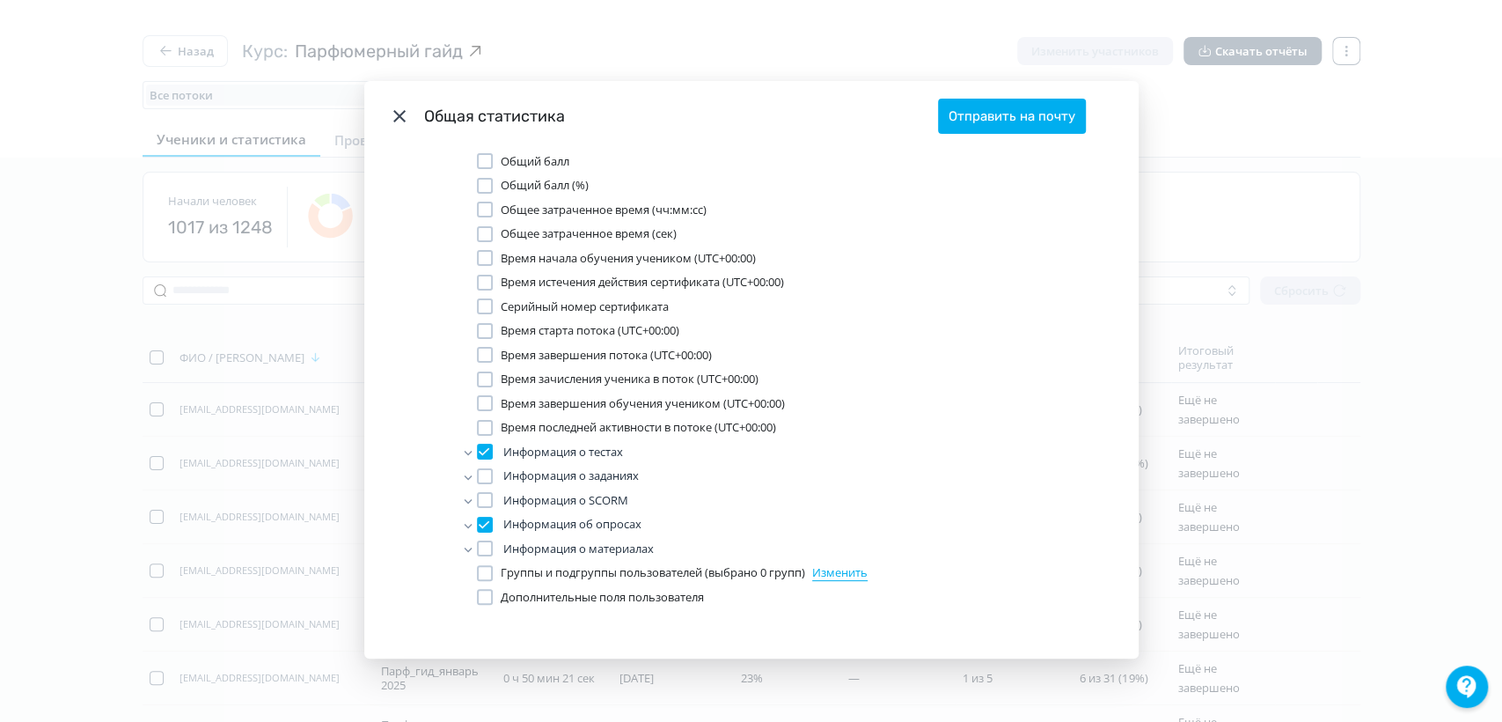
click at [477, 379] on div "Modal" at bounding box center [485, 379] width 16 height 16
click at [479, 403] on div "Modal" at bounding box center [485, 403] width 16 height 16
click at [479, 424] on div "Modal" at bounding box center [485, 428] width 16 height 16
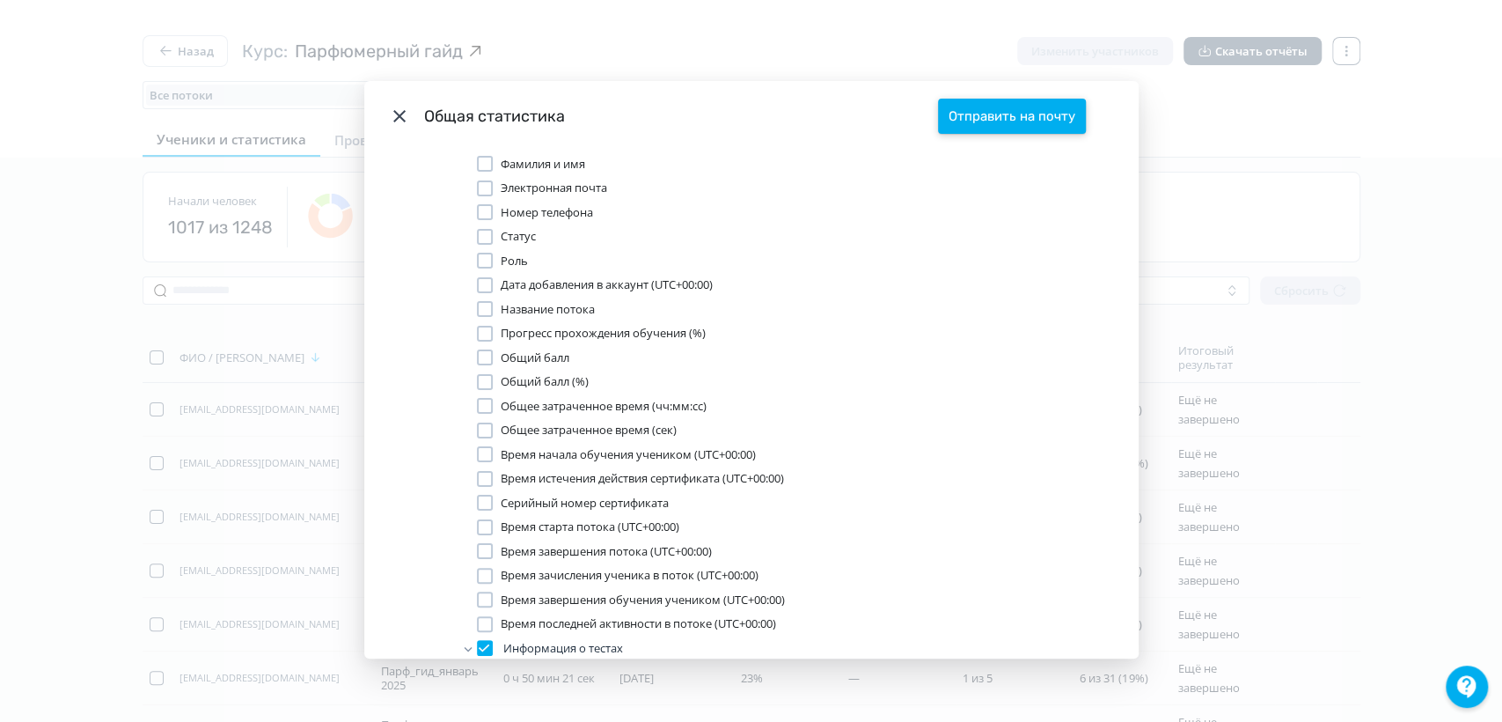
click at [986, 114] on button "Отправить на почту" at bounding box center [1012, 116] width 148 height 35
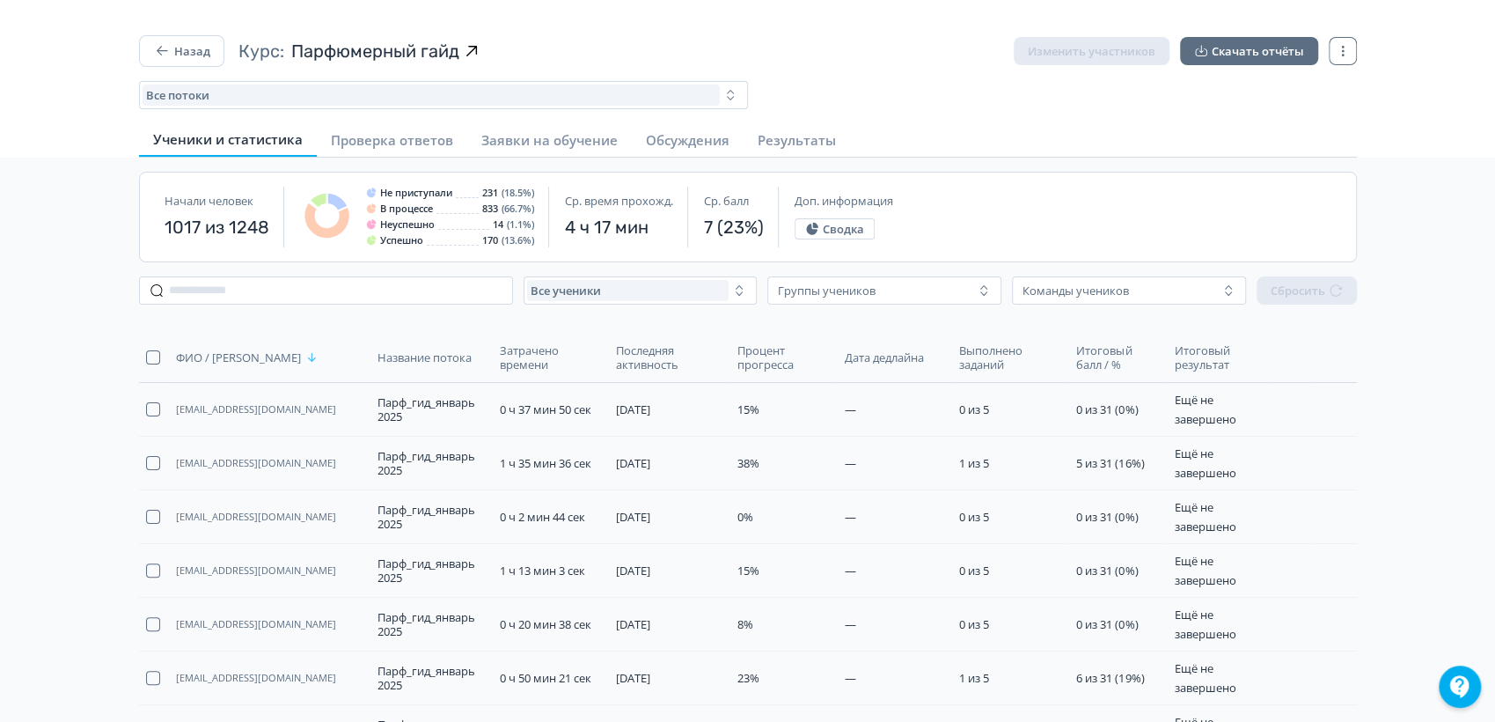
click at [205, 67] on div "Назад Курс: Парфюмерный гайд Изменить участников Скачать отчёты Все потоки" at bounding box center [748, 72] width 1218 height 74
click at [197, 53] on button "Назад" at bounding box center [181, 51] width 85 height 32
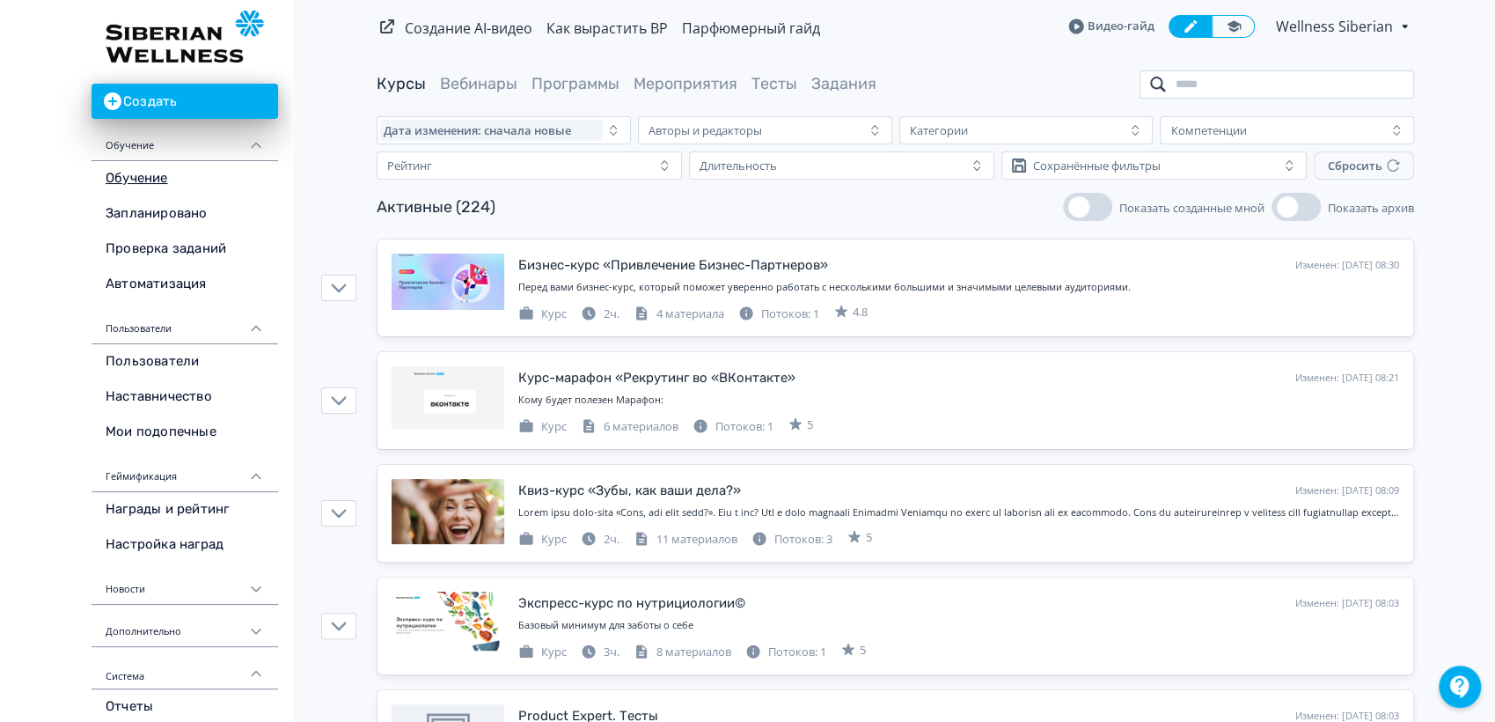
click at [1201, 80] on input "search" at bounding box center [1277, 84] width 275 height 28
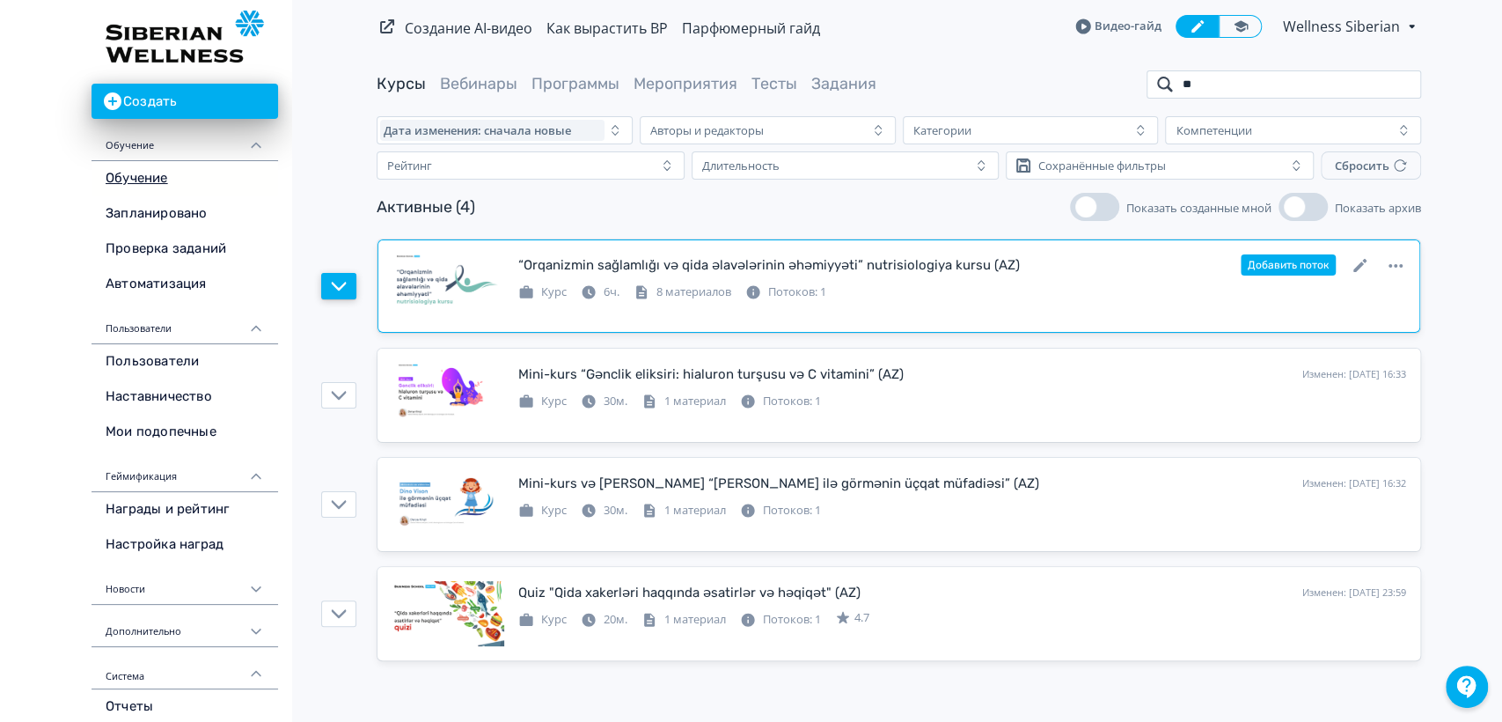
type input "**"
click at [348, 288] on button "button" at bounding box center [338, 286] width 35 height 26
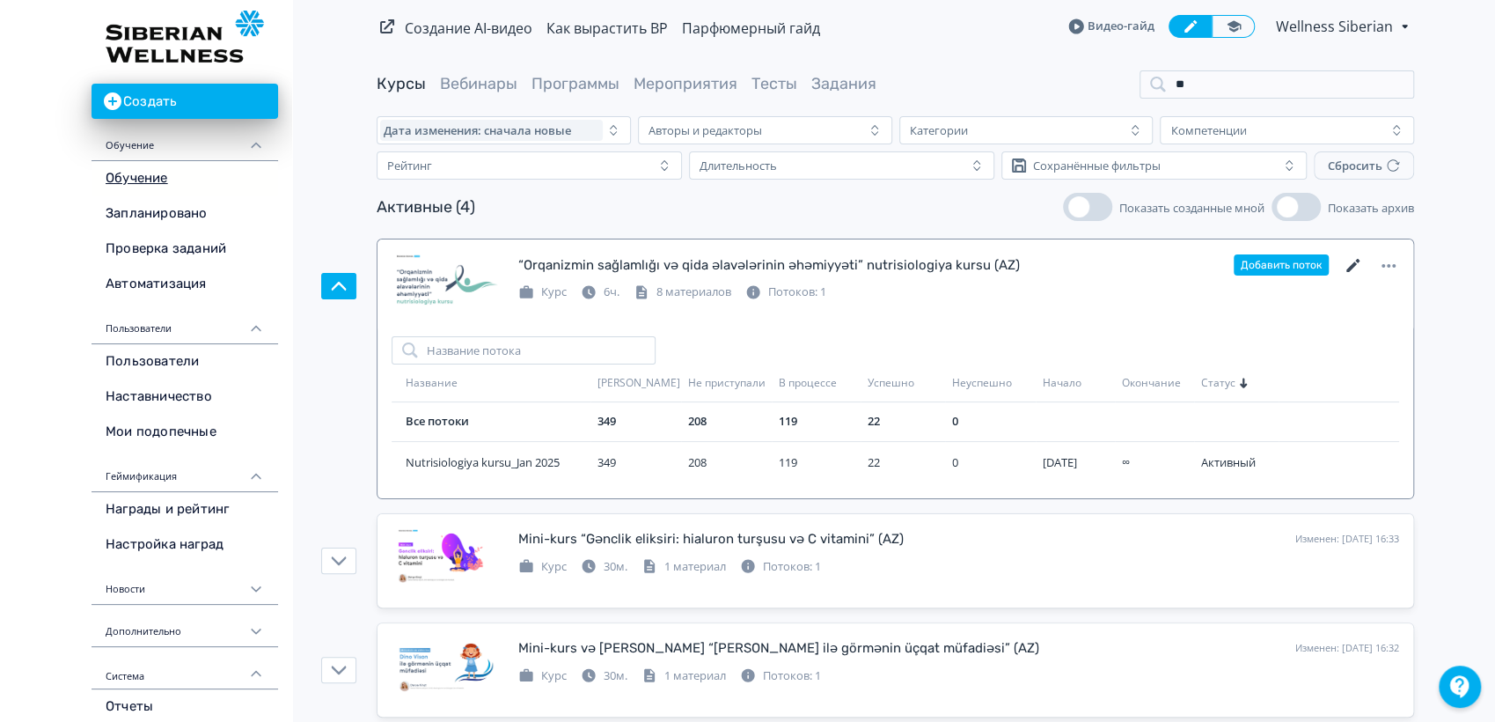
click at [1353, 265] on icon at bounding box center [1353, 265] width 13 height 13
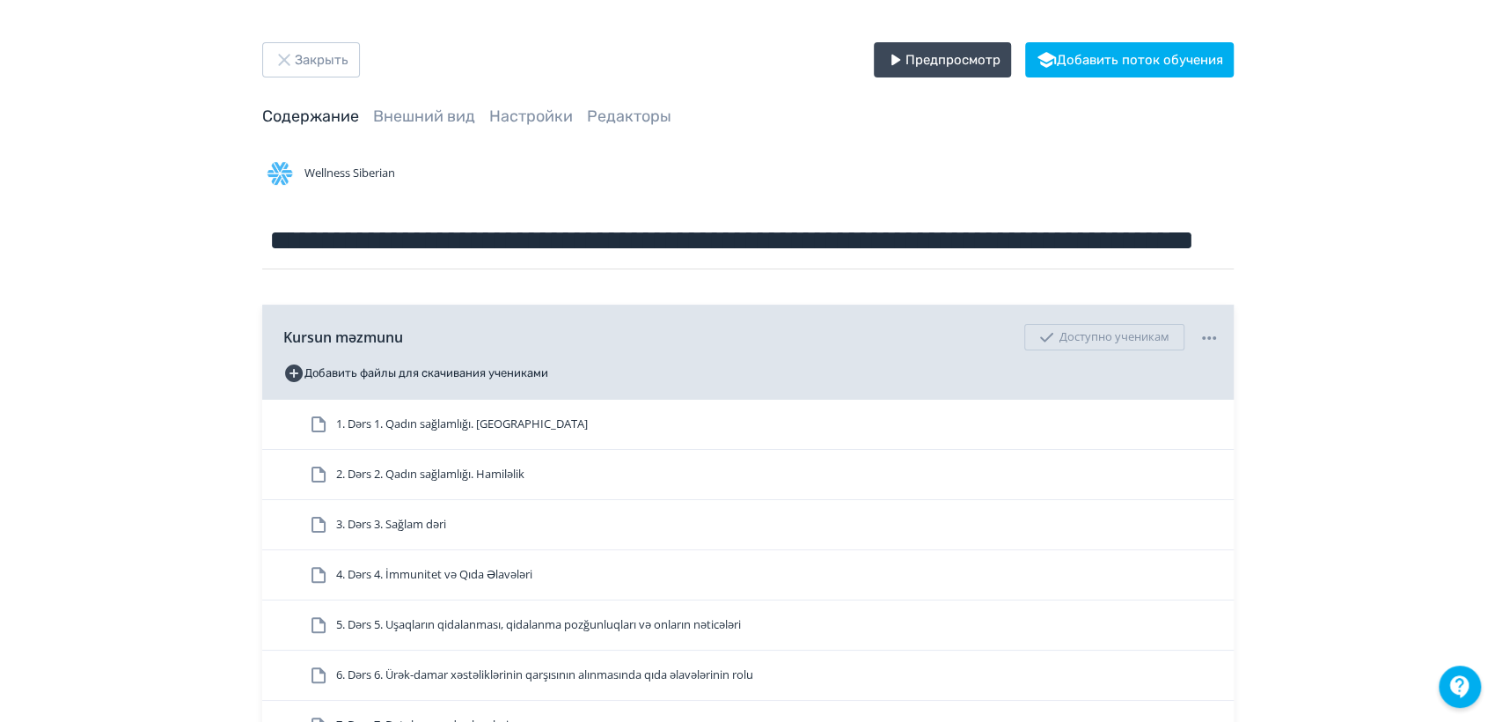
scroll to position [195, 0]
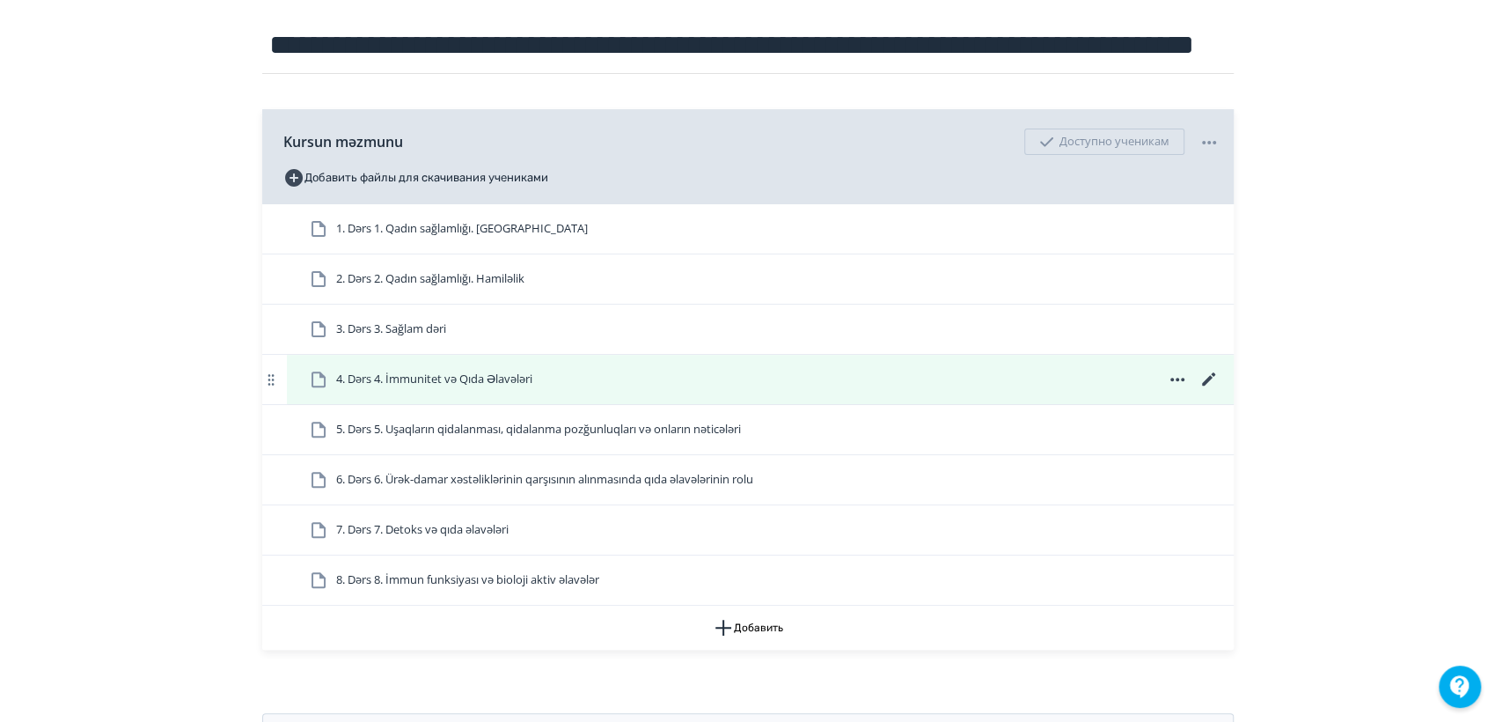
click at [474, 377] on span "4. Dərs 4. İmmunitet və Qıda Əlavələri" at bounding box center [434, 380] width 196 height 18
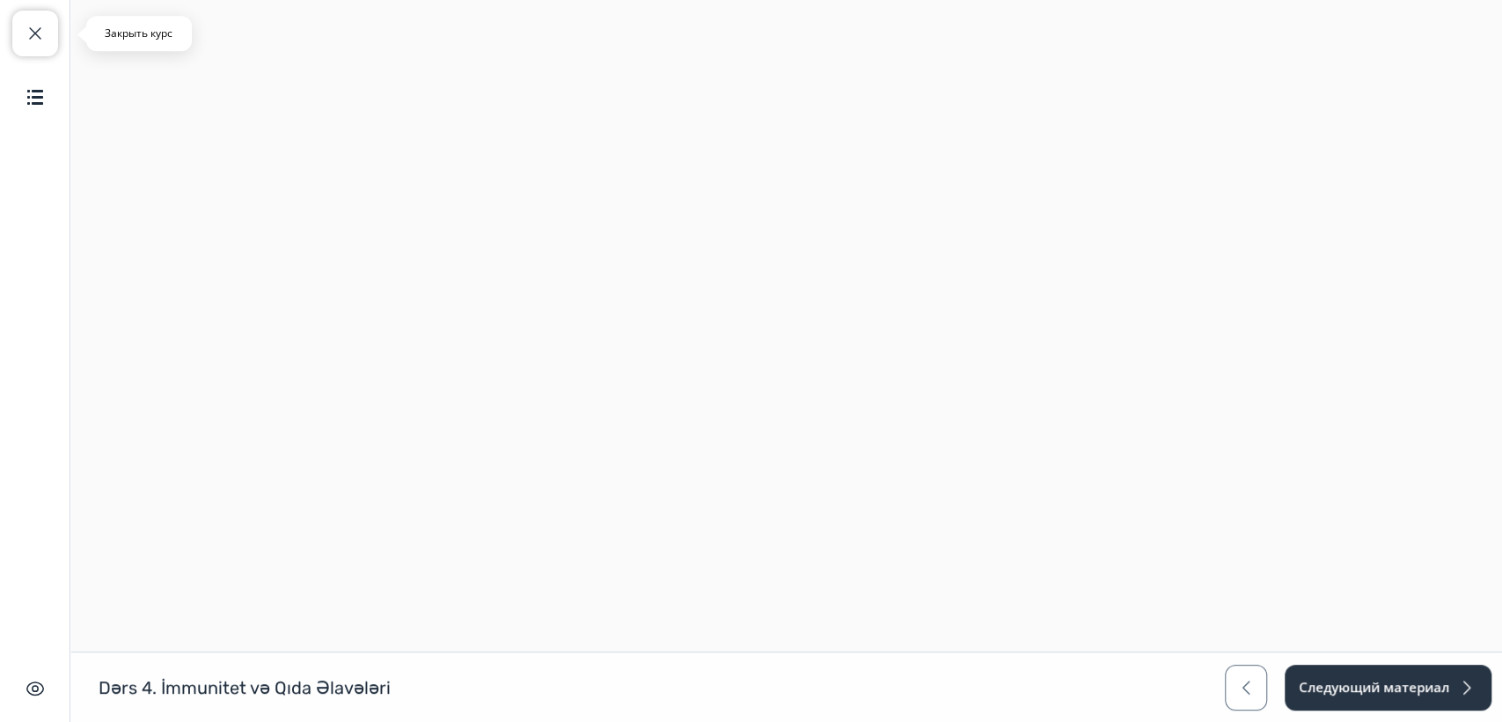
click at [26, 27] on span "button" at bounding box center [35, 33] width 21 height 21
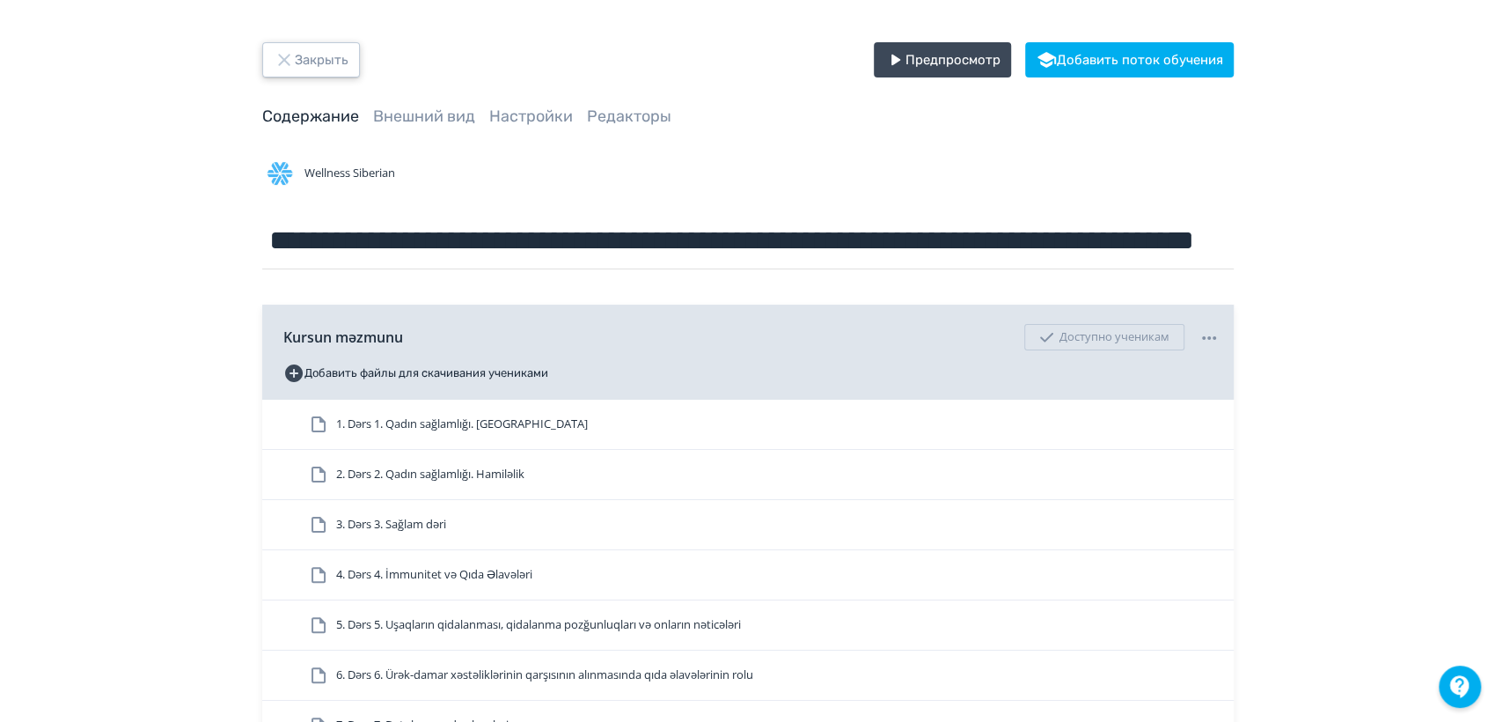
click at [278, 57] on icon "button" at bounding box center [284, 59] width 21 height 21
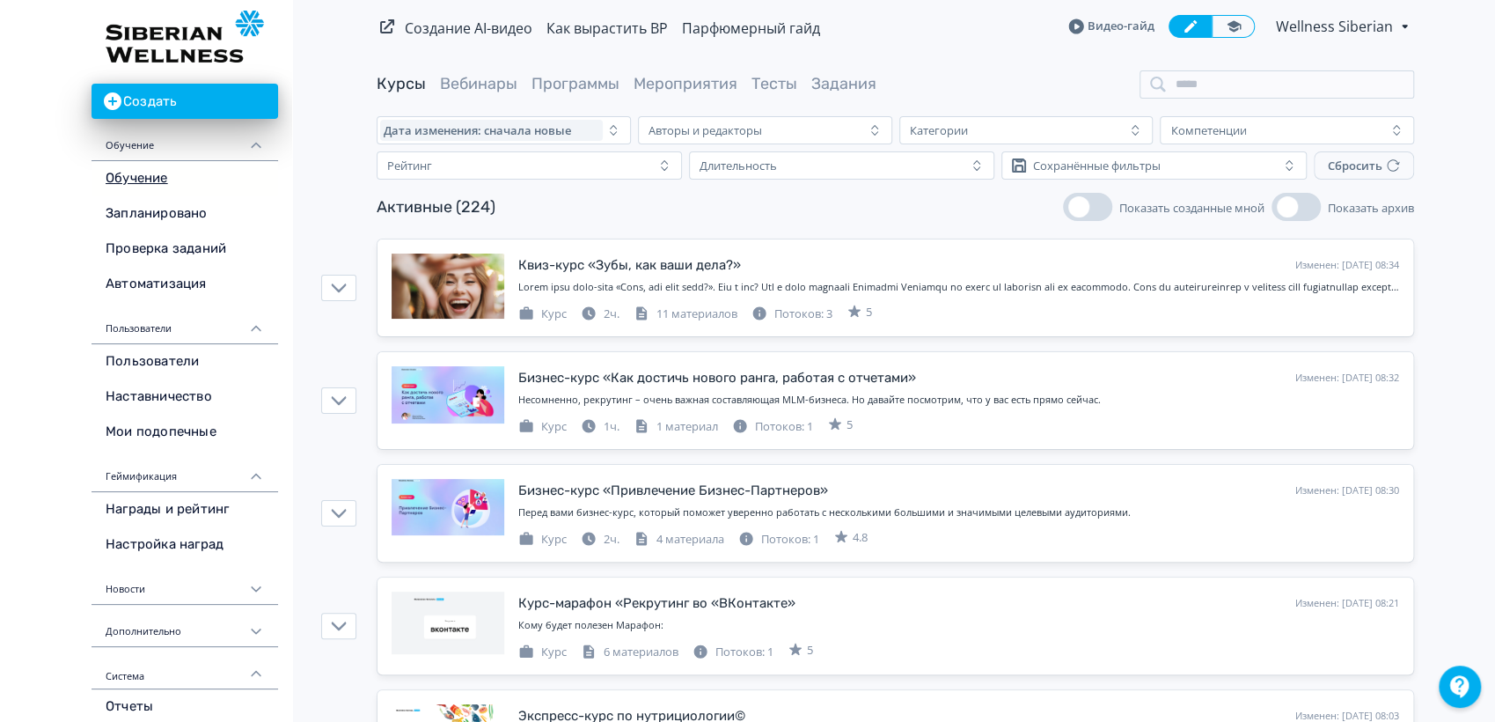
click at [186, 31] on img at bounding box center [185, 37] width 158 height 52
